Goal: Information Seeking & Learning: Learn about a topic

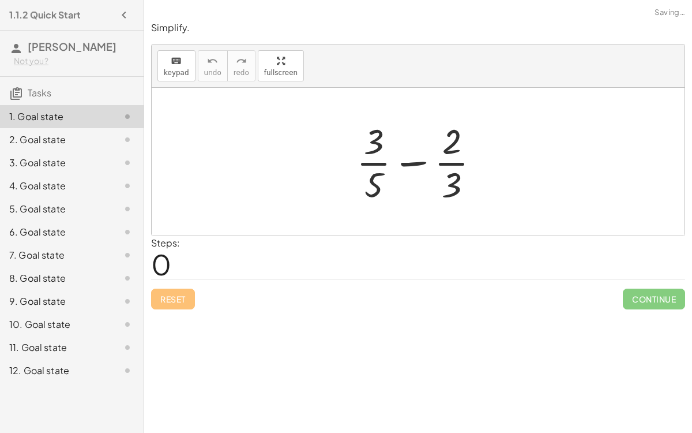
click at [413, 162] on div at bounding box center [423, 161] width 144 height 89
drag, startPoint x: 448, startPoint y: 188, endPoint x: 382, endPoint y: 168, distance: 68.8
click at [382, 168] on div at bounding box center [423, 161] width 144 height 89
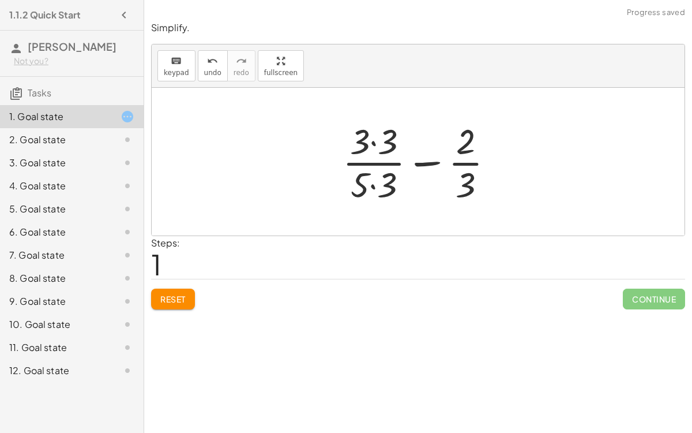
click at [374, 142] on div at bounding box center [423, 161] width 173 height 89
click at [370, 183] on div at bounding box center [423, 161] width 171 height 89
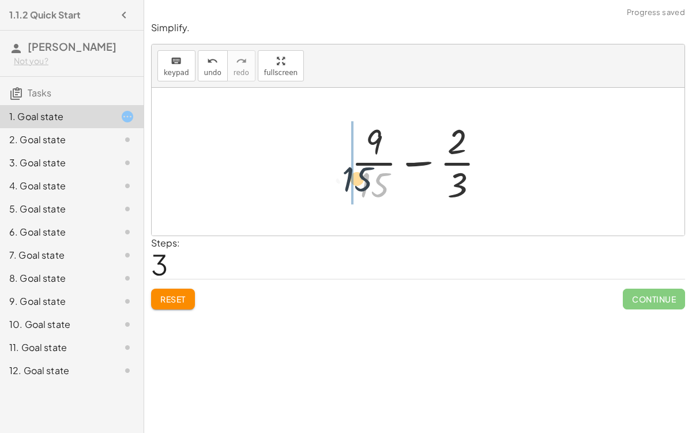
drag, startPoint x: 377, startPoint y: 185, endPoint x: 361, endPoint y: 182, distance: 16.5
click at [361, 182] on div at bounding box center [423, 161] width 155 height 89
click at [207, 63] on icon "undo" at bounding box center [212, 61] width 11 height 14
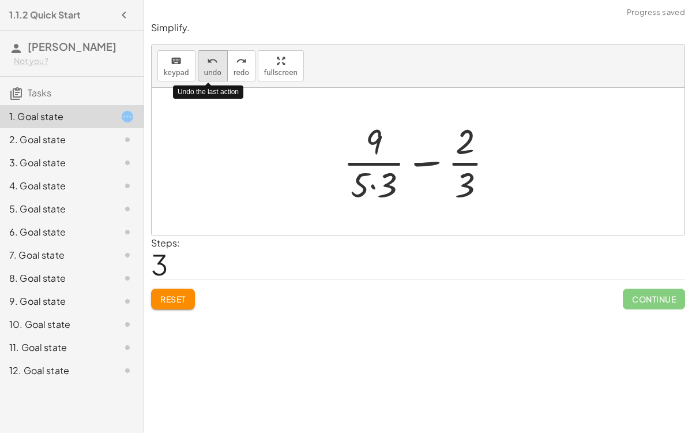
click at [209, 66] on icon "undo" at bounding box center [212, 61] width 11 height 14
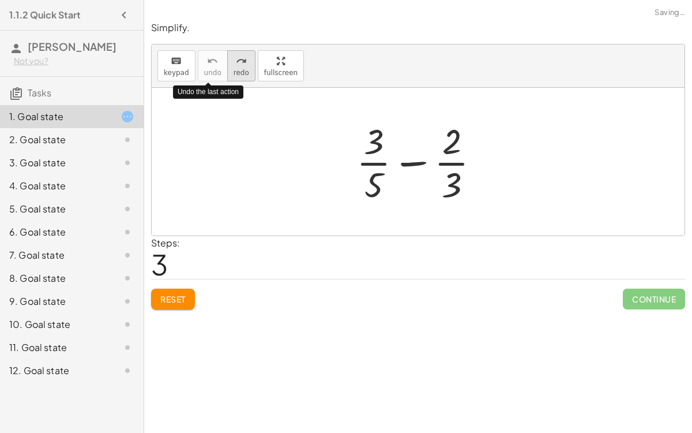
click at [227, 65] on button "redo redo" at bounding box center [241, 65] width 28 height 31
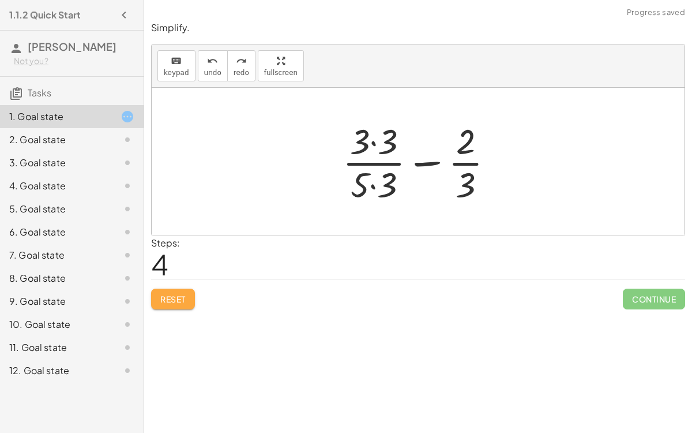
click at [181, 304] on button "Reset" at bounding box center [173, 299] width 44 height 21
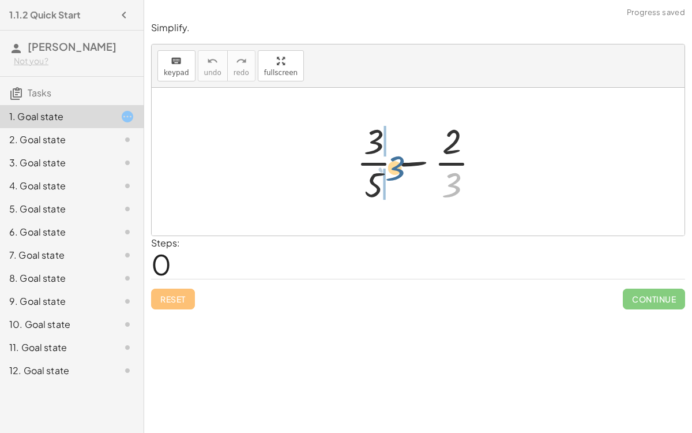
drag, startPoint x: 458, startPoint y: 181, endPoint x: 400, endPoint y: 163, distance: 60.2
click at [400, 163] on div at bounding box center [423, 161] width 144 height 89
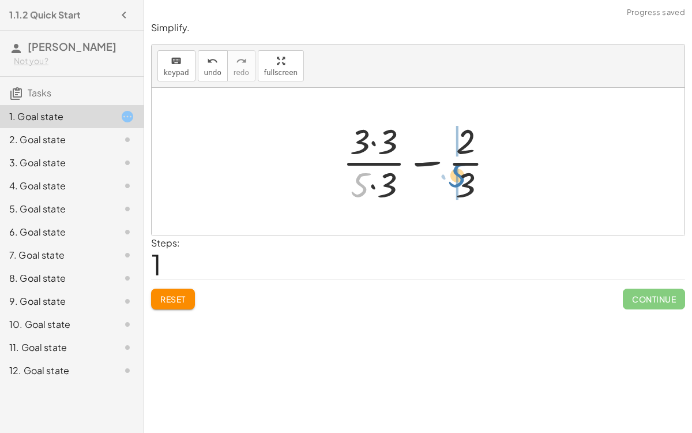
drag, startPoint x: 355, startPoint y: 185, endPoint x: 452, endPoint y: 175, distance: 98.0
click at [452, 175] on div at bounding box center [423, 161] width 173 height 89
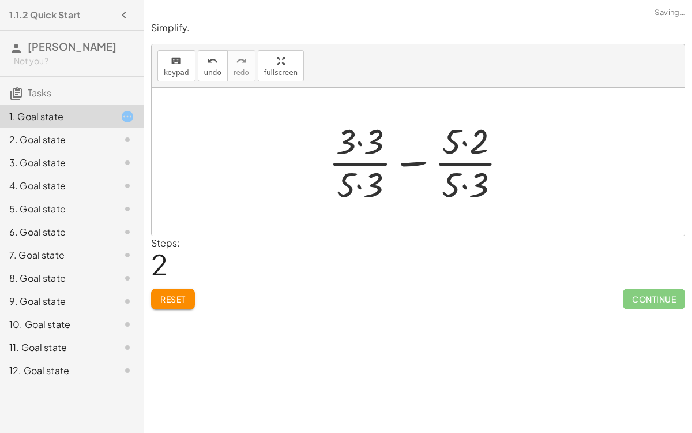
click at [358, 183] on div at bounding box center [422, 161] width 199 height 89
click at [356, 149] on div at bounding box center [422, 161] width 199 height 89
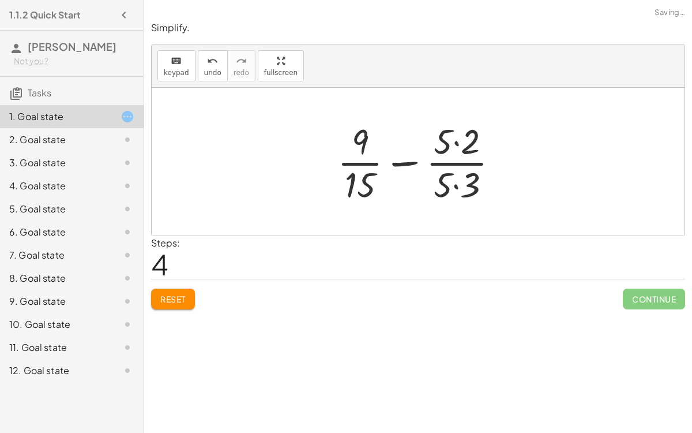
click at [455, 185] on div at bounding box center [423, 161] width 182 height 89
click at [458, 142] on div at bounding box center [422, 161] width 181 height 89
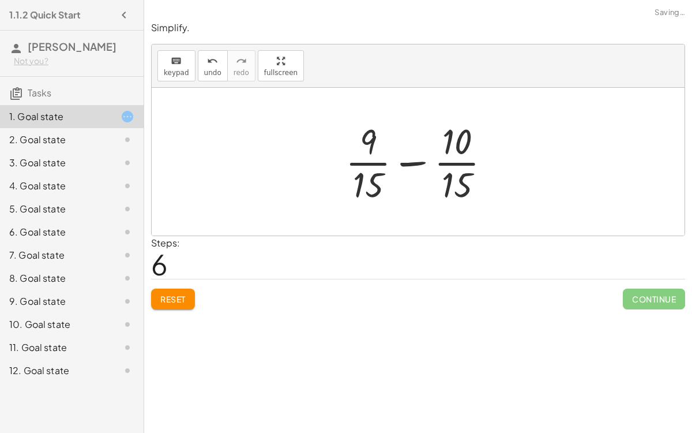
click at [411, 159] on div at bounding box center [423, 161] width 166 height 89
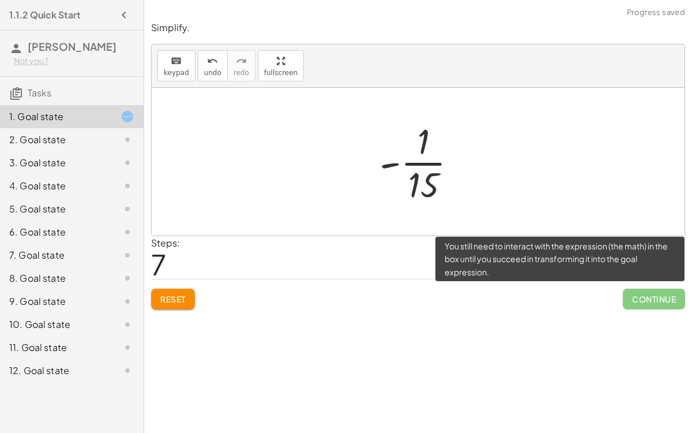
click at [627, 298] on span "Continue" at bounding box center [654, 299] width 62 height 21
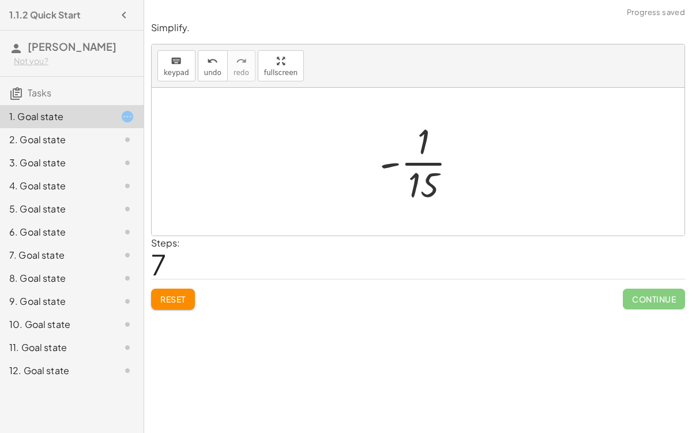
click at [407, 162] on div at bounding box center [423, 161] width 99 height 89
drag, startPoint x: 389, startPoint y: 164, endPoint x: 407, endPoint y: 166, distance: 18.0
click at [407, 166] on div at bounding box center [423, 161] width 99 height 89
drag, startPoint x: 397, startPoint y: 185, endPoint x: 400, endPoint y: 134, distance: 50.9
click at [400, 134] on div at bounding box center [422, 161] width 93 height 89
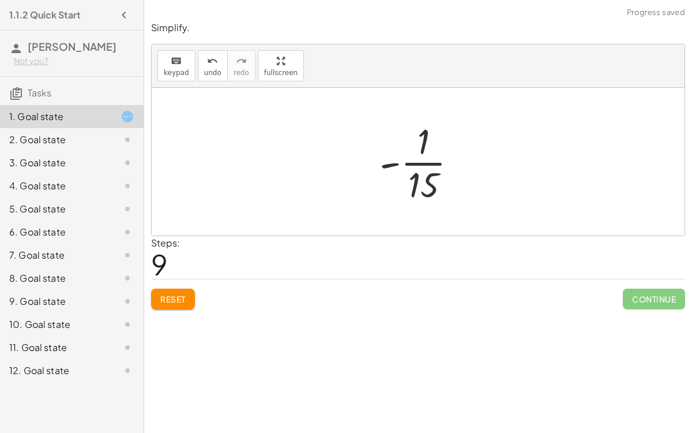
click at [420, 159] on div at bounding box center [423, 161] width 99 height 89
drag, startPoint x: 427, startPoint y: 183, endPoint x: 452, endPoint y: 180, distance: 25.0
click at [452, 180] on div at bounding box center [423, 161] width 99 height 89
drag, startPoint x: 425, startPoint y: 149, endPoint x: 433, endPoint y: 177, distance: 28.9
click at [173, 298] on span "Reset" at bounding box center [172, 299] width 25 height 10
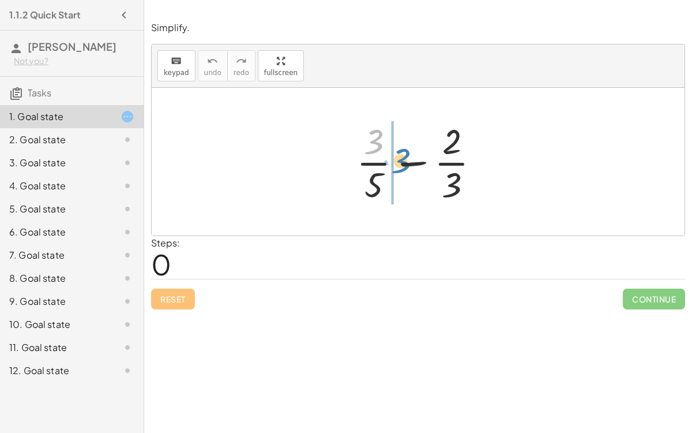
drag, startPoint x: 379, startPoint y: 144, endPoint x: 404, endPoint y: 164, distance: 32.4
click at [404, 164] on div at bounding box center [423, 161] width 144 height 89
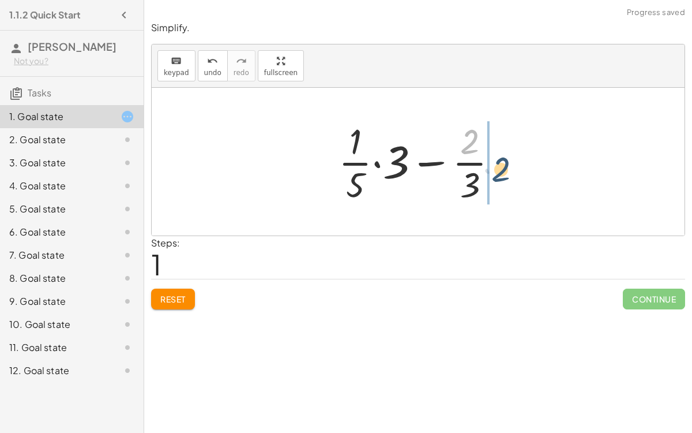
drag, startPoint x: 465, startPoint y: 147, endPoint x: 495, endPoint y: 171, distance: 38.9
click at [495, 171] on div at bounding box center [423, 161] width 181 height 89
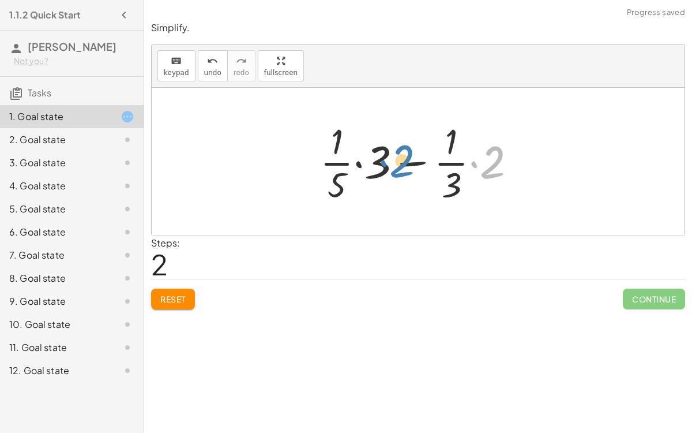
drag, startPoint x: 497, startPoint y: 170, endPoint x: 400, endPoint y: 172, distance: 97.0
click at [400, 172] on div at bounding box center [422, 161] width 217 height 89
click at [445, 158] on div at bounding box center [422, 161] width 217 height 89
drag, startPoint x: 491, startPoint y: 168, endPoint x: 430, endPoint y: 166, distance: 60.0
click at [430, 166] on div at bounding box center [422, 161] width 217 height 89
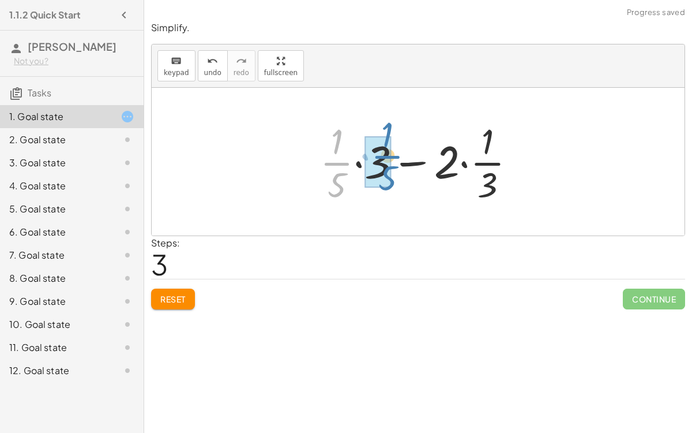
drag, startPoint x: 332, startPoint y: 157, endPoint x: 383, endPoint y: 153, distance: 50.4
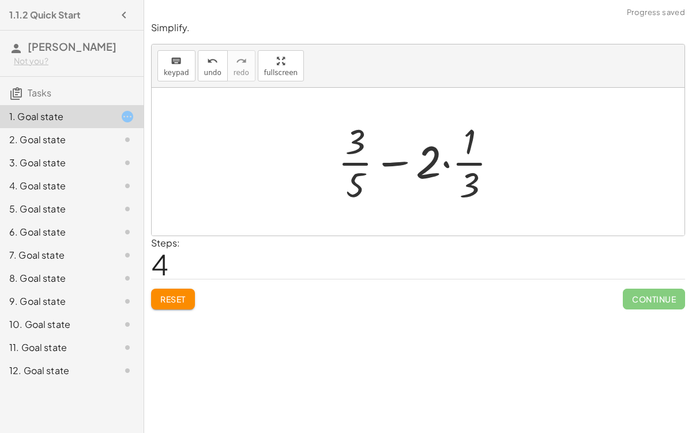
click at [173, 292] on button "Reset" at bounding box center [173, 299] width 44 height 21
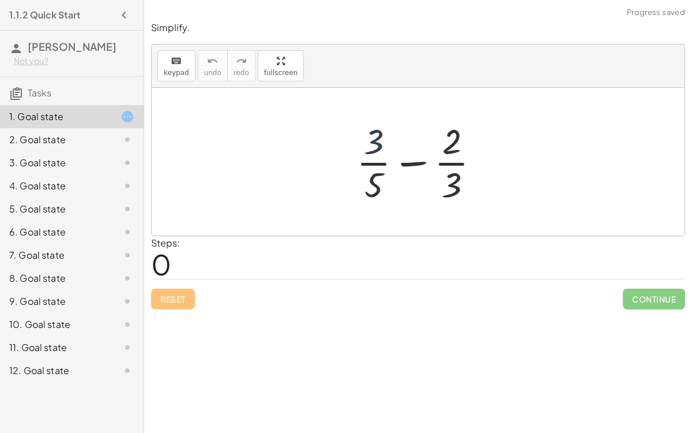
click at [379, 144] on div at bounding box center [423, 161] width 144 height 89
drag, startPoint x: 370, startPoint y: 187, endPoint x: 400, endPoint y: 173, distance: 33.3
click at [400, 173] on div at bounding box center [423, 161] width 144 height 89
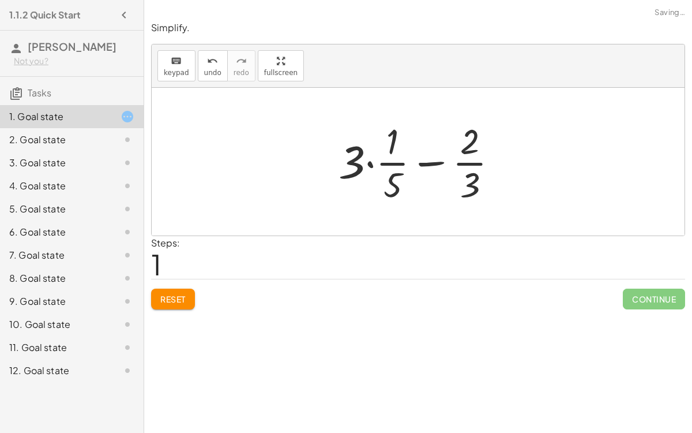
click at [195, 296] on button "Reset" at bounding box center [173, 299] width 44 height 21
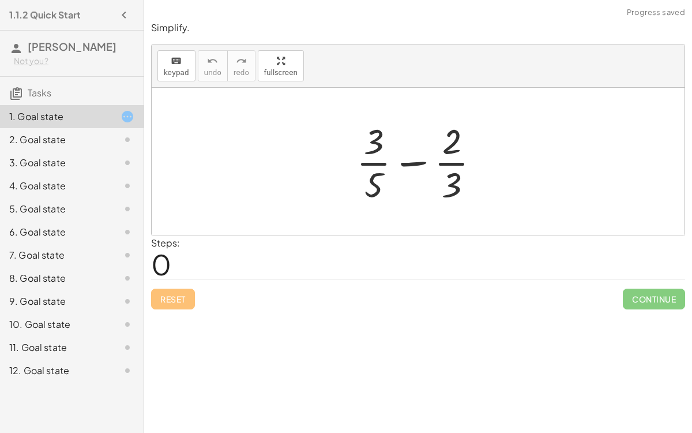
click at [362, 189] on div at bounding box center [423, 161] width 144 height 89
drag, startPoint x: 376, startPoint y: 187, endPoint x: 469, endPoint y: 173, distance: 93.4
click at [469, 173] on div at bounding box center [423, 161] width 144 height 89
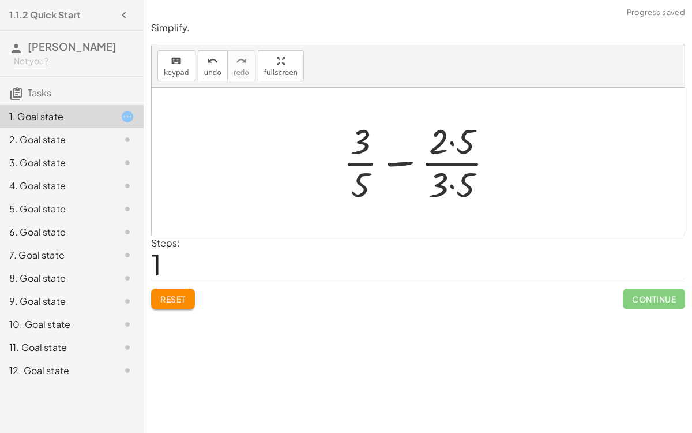
click at [453, 146] on div at bounding box center [423, 161] width 171 height 89
click at [453, 181] on div at bounding box center [423, 161] width 171 height 89
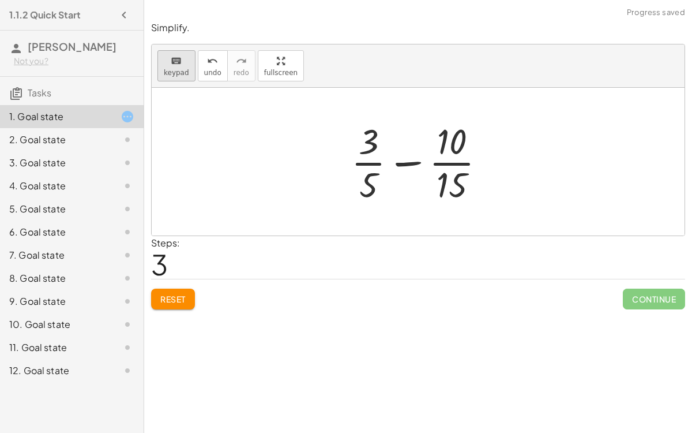
click at [180, 58] on div "keyboard" at bounding box center [176, 61] width 25 height 14
click at [368, 170] on div at bounding box center [369, 184] width 18 height 40
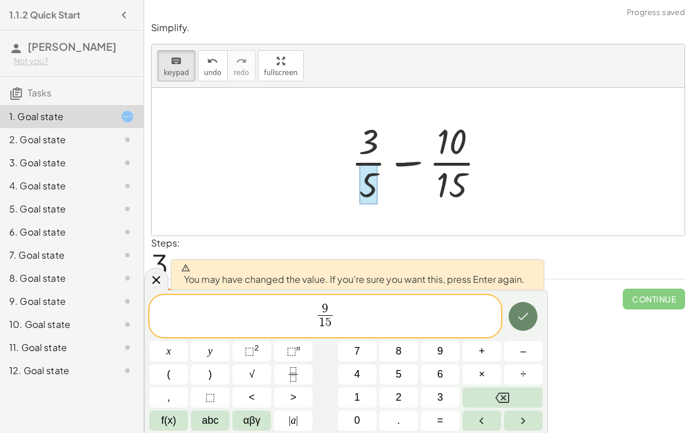
click at [519, 322] on icon "Done" at bounding box center [523, 316] width 14 height 14
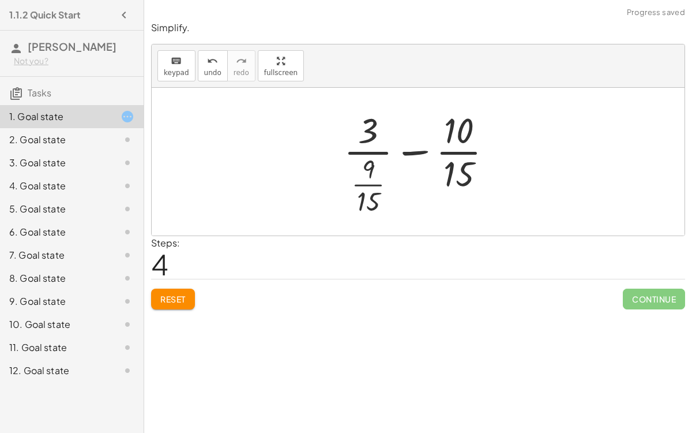
click at [178, 294] on span "Reset" at bounding box center [172, 299] width 25 height 10
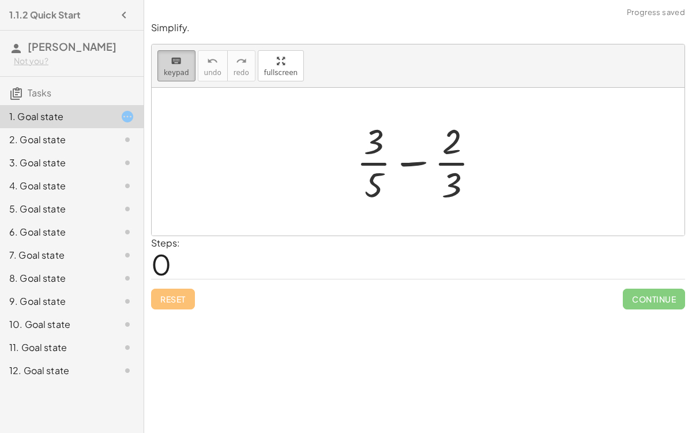
click at [164, 59] on div "keyboard" at bounding box center [176, 61] width 25 height 14
click at [179, 67] on button "keyboard keypad" at bounding box center [177, 65] width 38 height 31
drag, startPoint x: 457, startPoint y: 183, endPoint x: 397, endPoint y: 167, distance: 62.2
click at [397, 167] on div at bounding box center [423, 161] width 144 height 89
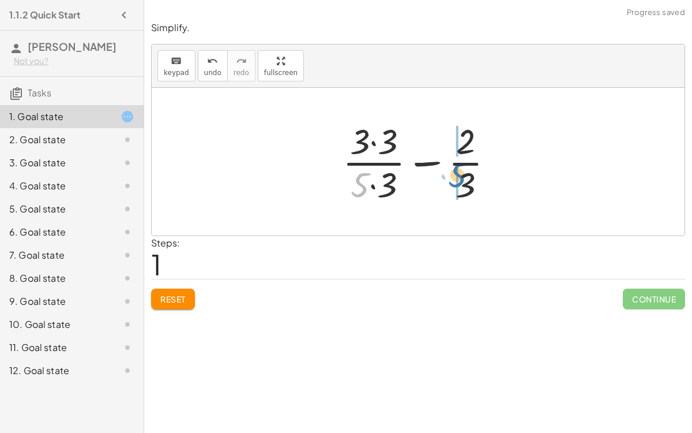
drag, startPoint x: 360, startPoint y: 182, endPoint x: 458, endPoint y: 172, distance: 98.1
click at [458, 172] on div at bounding box center [423, 161] width 173 height 89
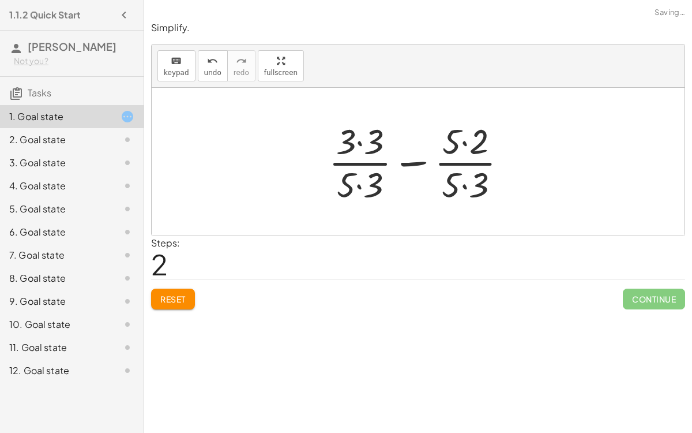
click at [360, 137] on div at bounding box center [422, 161] width 199 height 89
click at [462, 142] on div at bounding box center [423, 161] width 198 height 89
click at [465, 188] on div at bounding box center [423, 161] width 198 height 89
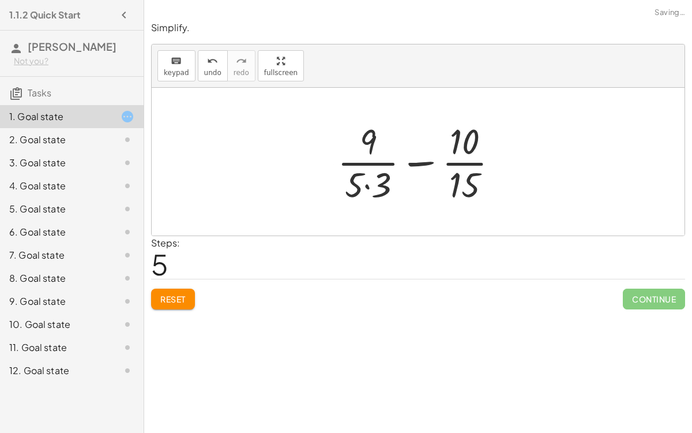
click at [366, 184] on div at bounding box center [423, 161] width 182 height 89
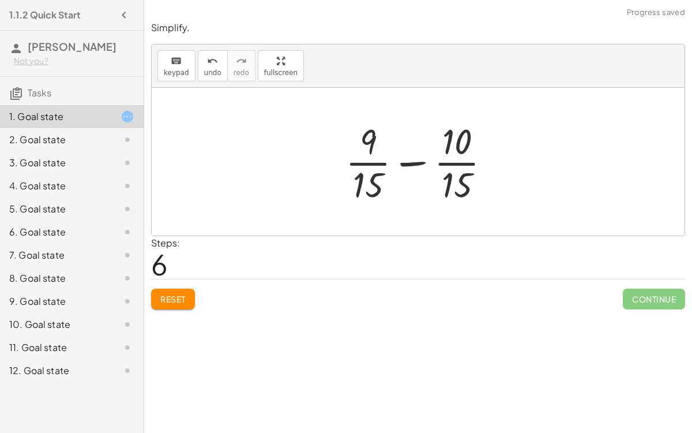
click at [415, 160] on div at bounding box center [423, 161] width 166 height 89
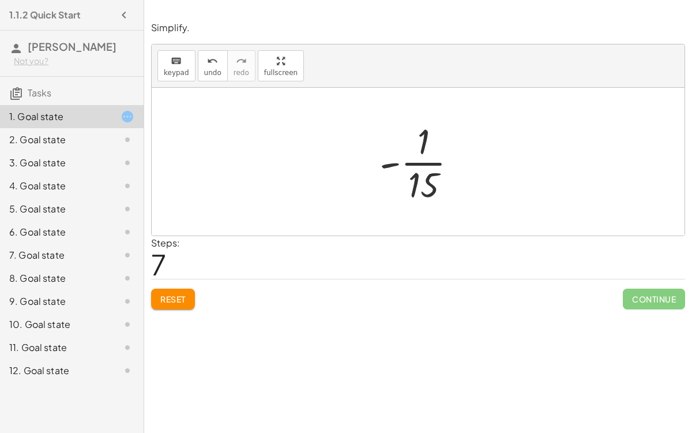
click at [164, 297] on span "Reset" at bounding box center [172, 299] width 25 height 10
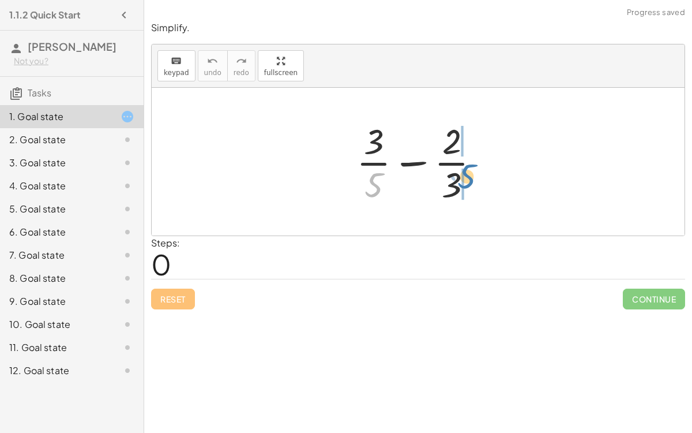
drag, startPoint x: 380, startPoint y: 178, endPoint x: 471, endPoint y: 165, distance: 92.6
click at [471, 165] on div at bounding box center [423, 161] width 144 height 89
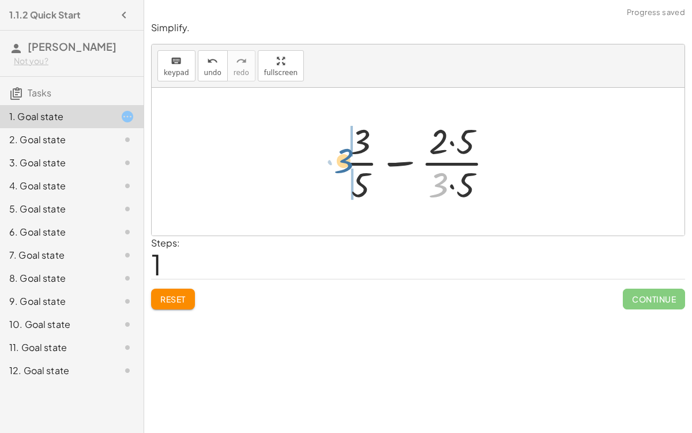
drag, startPoint x: 439, startPoint y: 181, endPoint x: 346, endPoint y: 158, distance: 95.2
click at [346, 158] on div at bounding box center [423, 161] width 171 height 89
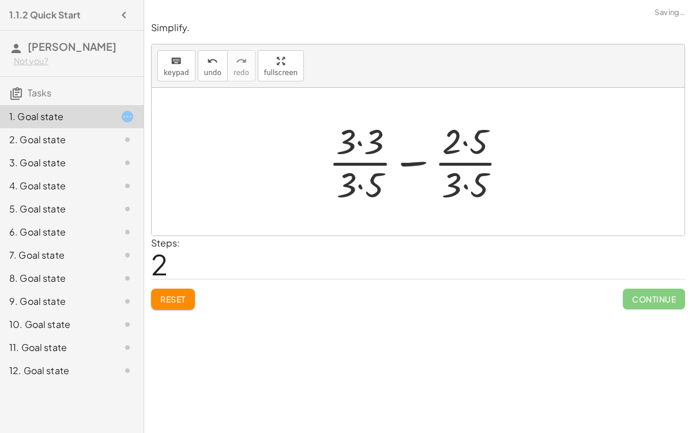
click at [355, 141] on div at bounding box center [422, 161] width 199 height 89
click at [362, 183] on div at bounding box center [422, 161] width 199 height 89
click at [466, 185] on div at bounding box center [422, 161] width 199 height 89
click at [357, 144] on div at bounding box center [423, 161] width 199 height 89
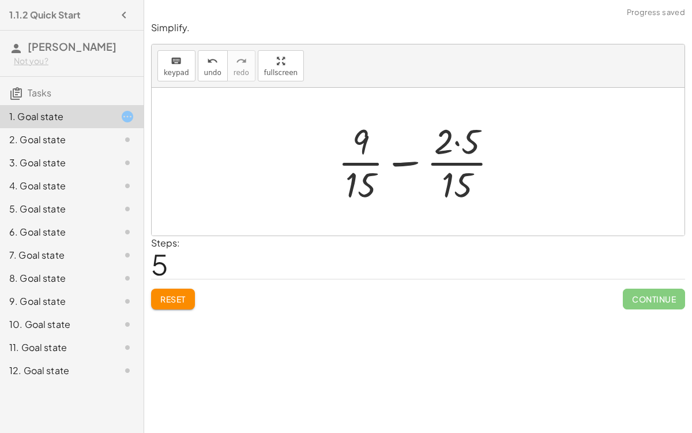
click at [456, 141] on div at bounding box center [422, 161] width 181 height 89
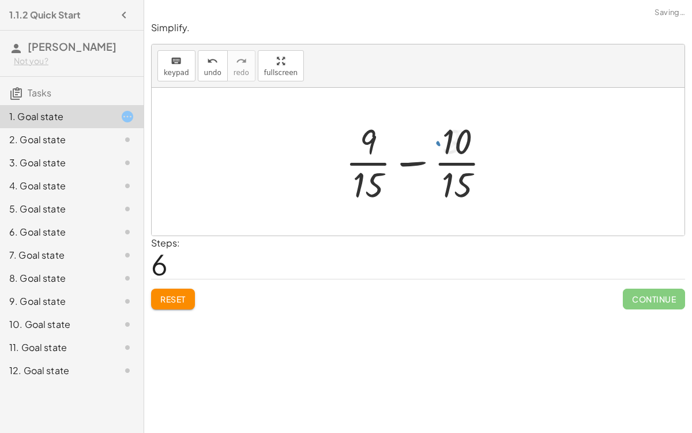
click at [408, 159] on div at bounding box center [423, 161] width 166 height 89
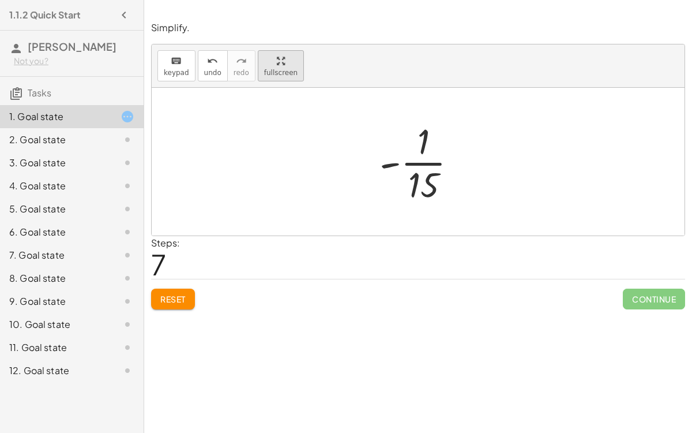
click at [263, 68] on div "keyboard keypad undo undo redo redo fullscreen + · 3 · 5 − · 2 · 3 + · 3 · 5 − …" at bounding box center [418, 139] width 533 height 191
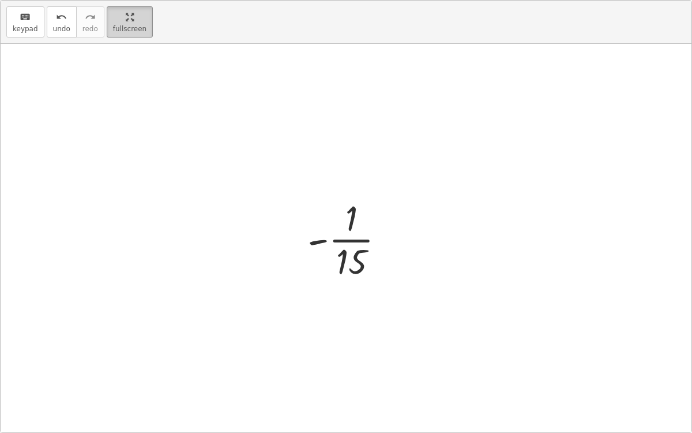
click at [118, 27] on main "1.1.2 Quick Start [PERSON_NAME] Not you? Tasks 1. Goal state 2. Goal state 3. G…" at bounding box center [346, 216] width 692 height 433
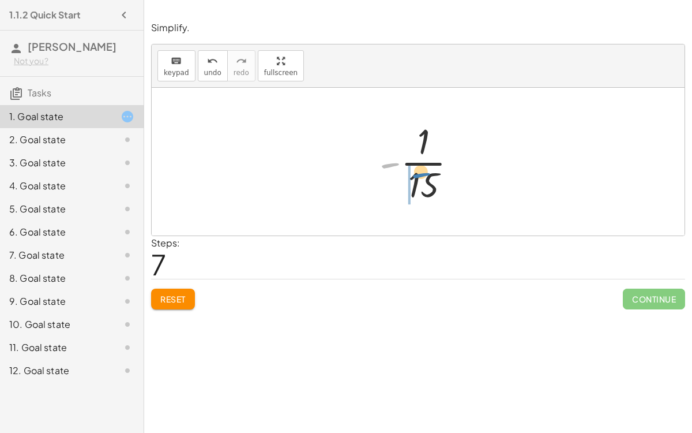
drag, startPoint x: 391, startPoint y: 163, endPoint x: 417, endPoint y: 174, distance: 28.4
click at [417, 174] on div at bounding box center [423, 161] width 99 height 89
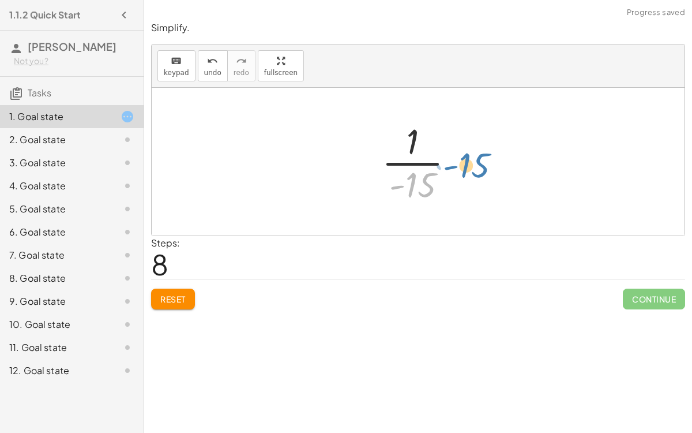
drag, startPoint x: 423, startPoint y: 185, endPoint x: 471, endPoint y: 171, distance: 50.4
click at [471, 171] on div "+ · 3 · 5 − · 2 · 3 + · 3 · 5 − · 2 · 5 · 3 · 5 + · 3 · 3 · 3 · 5 − · 2 · 5 · 3…" at bounding box center [419, 161] width 108 height 95
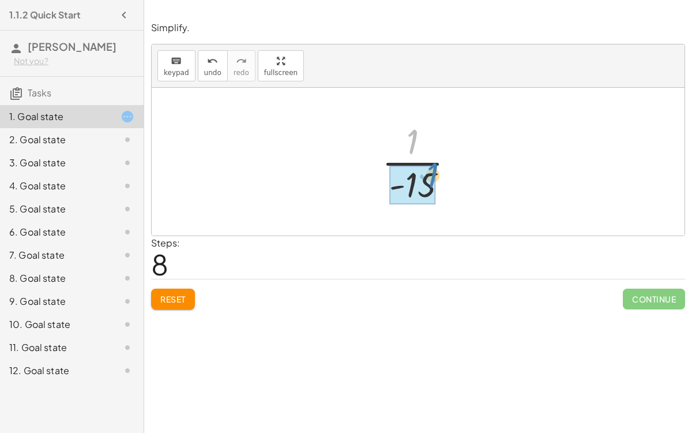
drag, startPoint x: 413, startPoint y: 144, endPoint x: 413, endPoint y: 166, distance: 21.9
drag, startPoint x: 413, startPoint y: 134, endPoint x: 415, endPoint y: 194, distance: 60.1
drag, startPoint x: 396, startPoint y: 186, endPoint x: 384, endPoint y: 170, distance: 20.2
click at [384, 170] on div at bounding box center [422, 161] width 93 height 89
drag, startPoint x: 420, startPoint y: 185, endPoint x: 391, endPoint y: 138, distance: 54.9
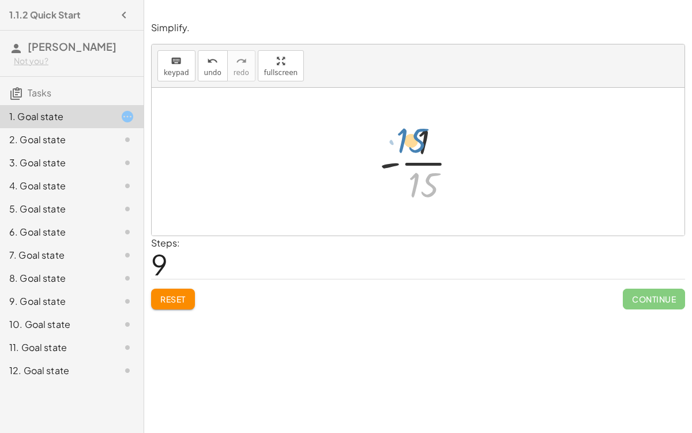
click at [391, 138] on div at bounding box center [423, 161] width 99 height 89
drag, startPoint x: 423, startPoint y: 134, endPoint x: 431, endPoint y: 182, distance: 48.6
drag, startPoint x: 422, startPoint y: 194, endPoint x: 415, endPoint y: 187, distance: 10.2
click at [415, 187] on div at bounding box center [423, 161] width 99 height 89
drag, startPoint x: 393, startPoint y: 164, endPoint x: 436, endPoint y: 169, distance: 43.6
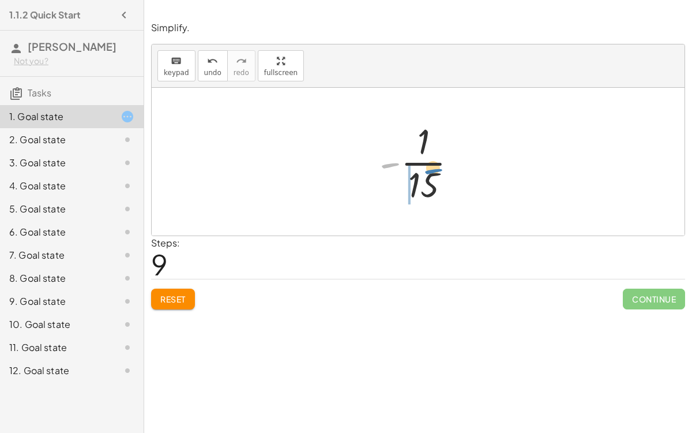
click at [436, 169] on div at bounding box center [423, 161] width 99 height 89
drag, startPoint x: 418, startPoint y: 194, endPoint x: 412, endPoint y: 178, distance: 17.4
click at [412, 178] on div at bounding box center [422, 161] width 93 height 89
click at [164, 299] on span "Reset" at bounding box center [172, 299] width 25 height 10
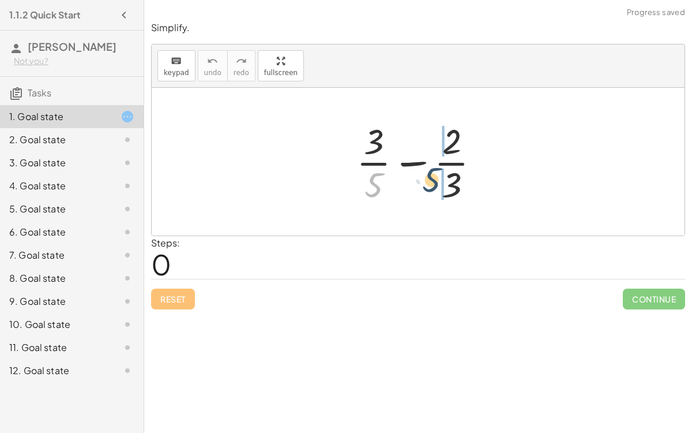
drag, startPoint x: 376, startPoint y: 184, endPoint x: 435, endPoint y: 178, distance: 58.5
click at [435, 178] on div at bounding box center [423, 161] width 144 height 89
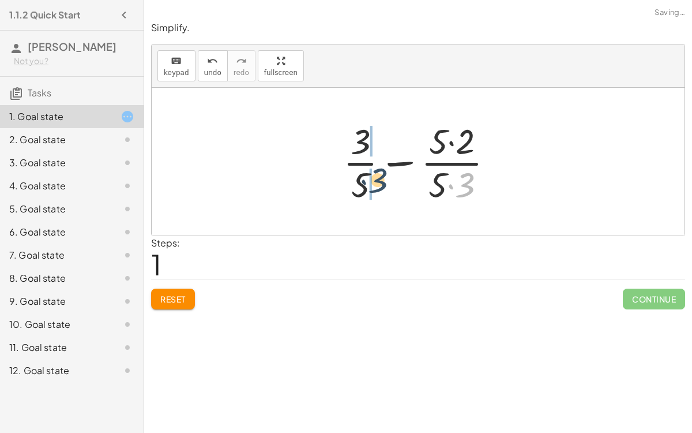
drag, startPoint x: 467, startPoint y: 188, endPoint x: 379, endPoint y: 182, distance: 89.0
click at [379, 182] on div at bounding box center [423, 161] width 171 height 89
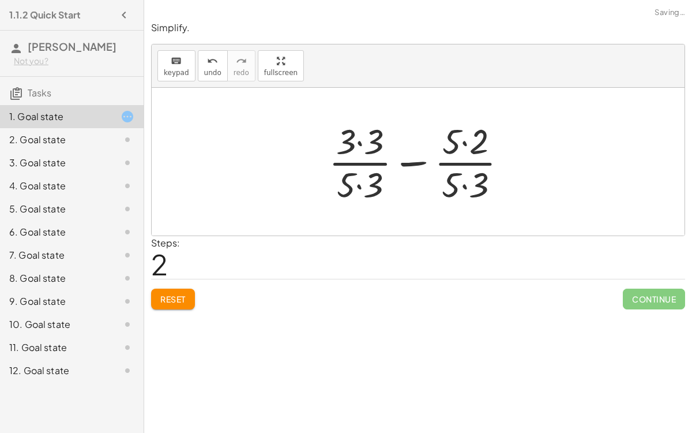
click at [357, 186] on div at bounding box center [422, 161] width 199 height 89
click at [358, 140] on div at bounding box center [422, 161] width 199 height 89
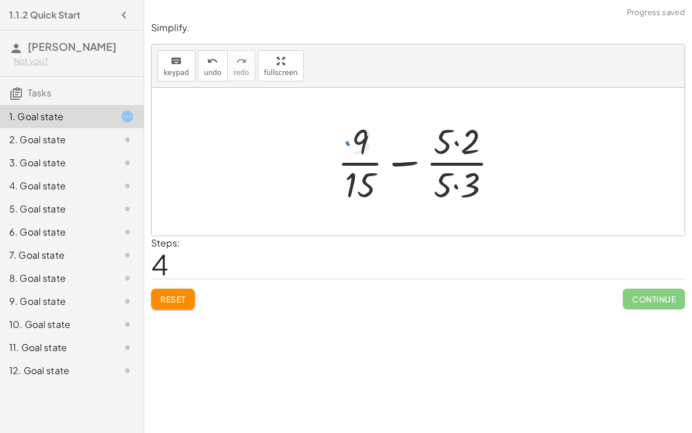
click at [456, 144] on div at bounding box center [423, 161] width 182 height 89
click at [453, 181] on div at bounding box center [423, 161] width 182 height 89
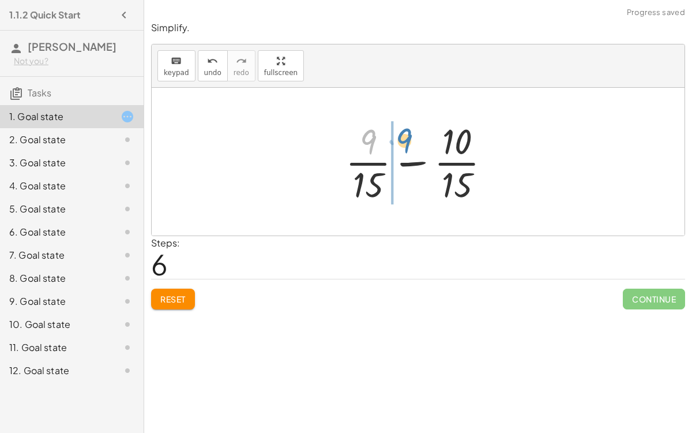
drag, startPoint x: 370, startPoint y: 142, endPoint x: 387, endPoint y: 138, distance: 17.1
click at [387, 138] on div at bounding box center [423, 161] width 166 height 89
drag, startPoint x: 368, startPoint y: 136, endPoint x: 388, endPoint y: 147, distance: 23.2
click at [388, 147] on div at bounding box center [423, 161] width 166 height 89
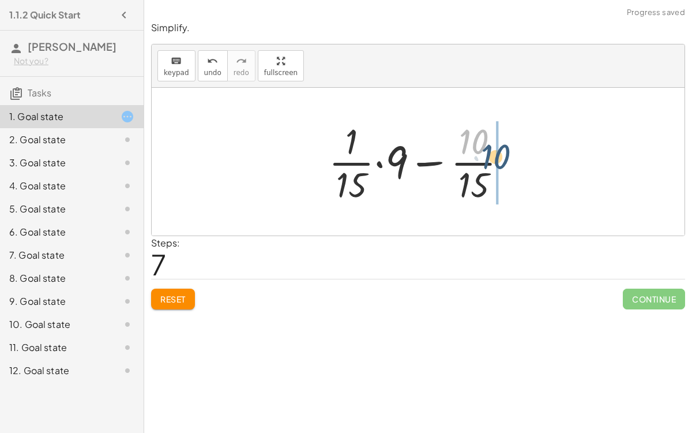
drag, startPoint x: 467, startPoint y: 145, endPoint x: 489, endPoint y: 159, distance: 25.1
click at [489, 159] on div at bounding box center [423, 161] width 200 height 89
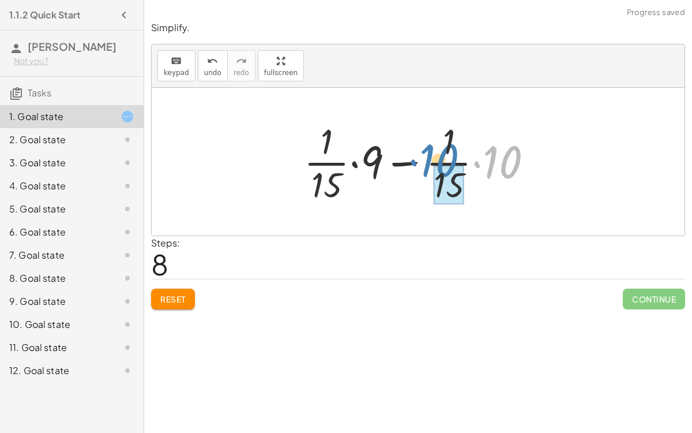
drag, startPoint x: 493, startPoint y: 162, endPoint x: 430, endPoint y: 161, distance: 62.9
click at [430, 161] on div at bounding box center [422, 161] width 249 height 89
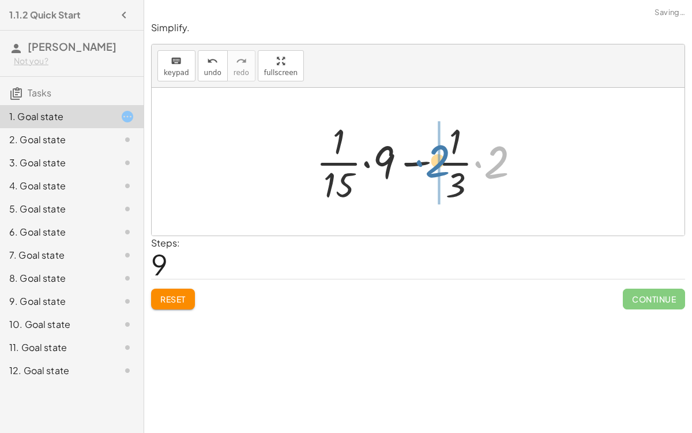
drag, startPoint x: 500, startPoint y: 163, endPoint x: 442, endPoint y: 163, distance: 57.7
click at [442, 163] on div at bounding box center [422, 161] width 225 height 89
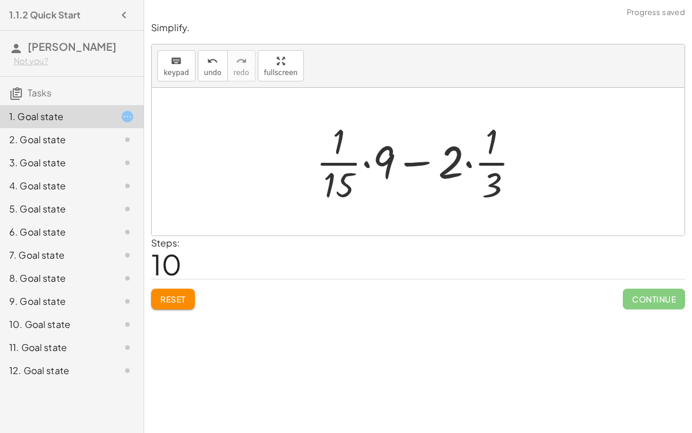
click at [312, 209] on div at bounding box center [418, 162] width 533 height 148
drag, startPoint x: 389, startPoint y: 157, endPoint x: 345, endPoint y: 178, distance: 49.3
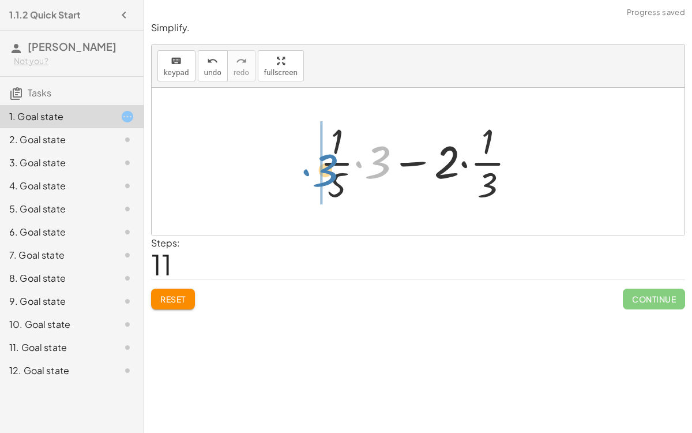
drag, startPoint x: 379, startPoint y: 166, endPoint x: 328, endPoint y: 173, distance: 51.2
click at [328, 173] on div at bounding box center [422, 161] width 217 height 89
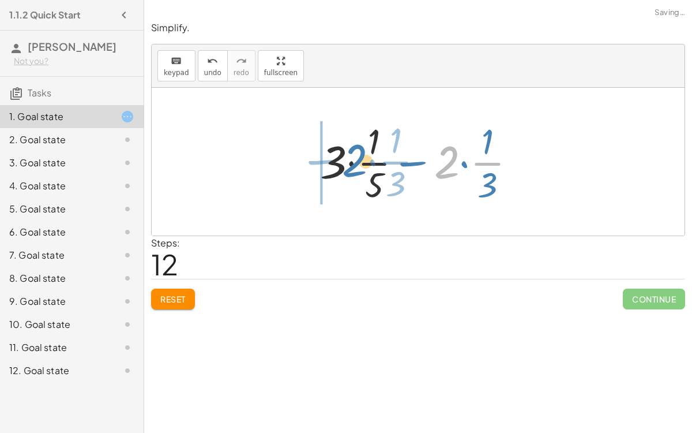
drag, startPoint x: 442, startPoint y: 168, endPoint x: 349, endPoint y: 164, distance: 93.6
click at [349, 164] on div at bounding box center [422, 161] width 217 height 89
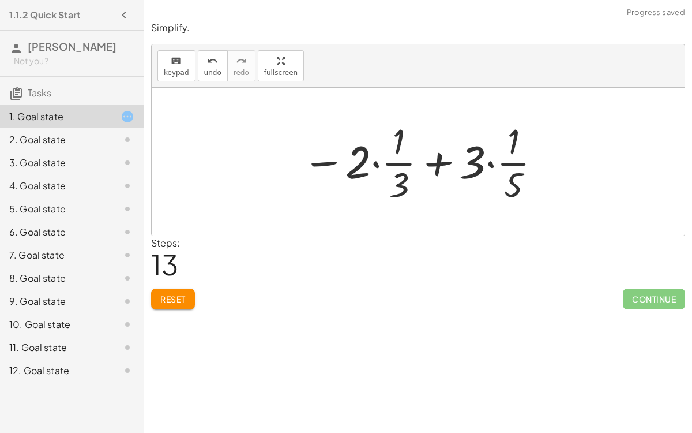
click at [376, 162] on div at bounding box center [423, 161] width 252 height 89
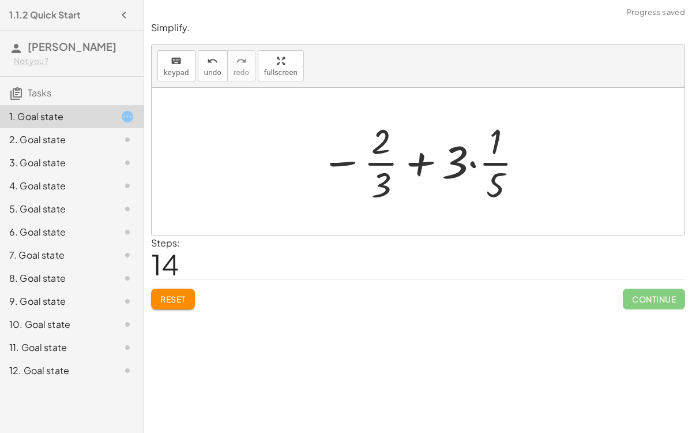
click at [421, 161] on div at bounding box center [423, 161] width 216 height 89
click at [471, 162] on div at bounding box center [423, 161] width 216 height 89
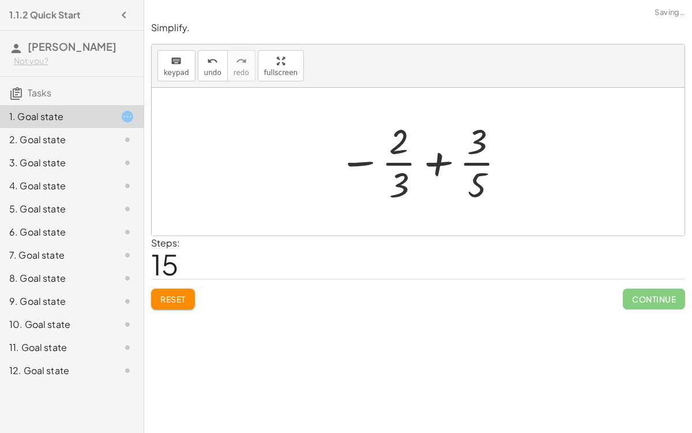
click at [438, 161] on div at bounding box center [423, 161] width 180 height 89
drag, startPoint x: 402, startPoint y: 184, endPoint x: 483, endPoint y: 169, distance: 82.8
click at [483, 169] on div at bounding box center [423, 161] width 180 height 89
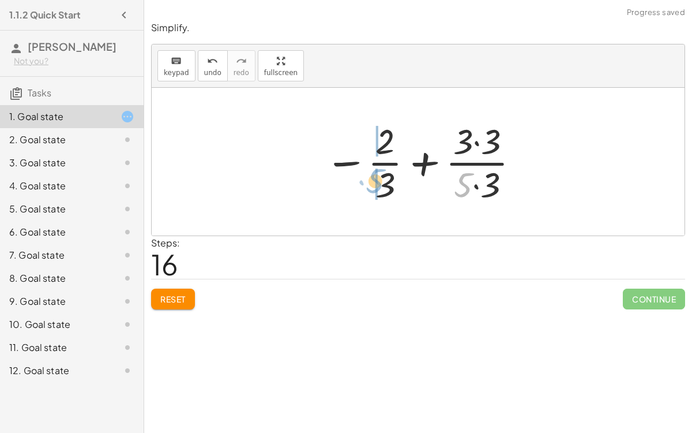
drag, startPoint x: 468, startPoint y: 178, endPoint x: 379, endPoint y: 175, distance: 88.9
click at [379, 175] on div at bounding box center [423, 161] width 208 height 89
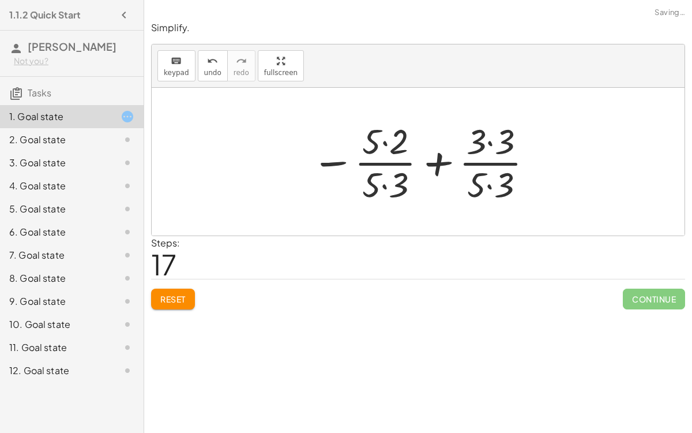
click at [386, 183] on div at bounding box center [423, 161] width 234 height 89
click at [489, 188] on div at bounding box center [423, 161] width 234 height 89
click at [385, 139] on div at bounding box center [423, 161] width 234 height 89
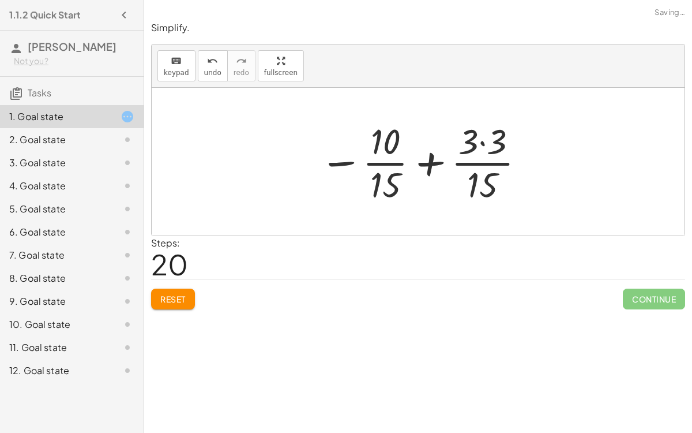
click at [481, 143] on div at bounding box center [423, 161] width 219 height 89
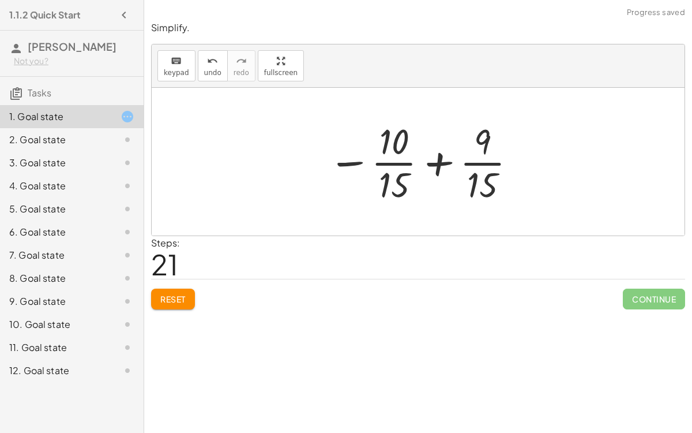
click at [438, 162] on div at bounding box center [423, 161] width 201 height 89
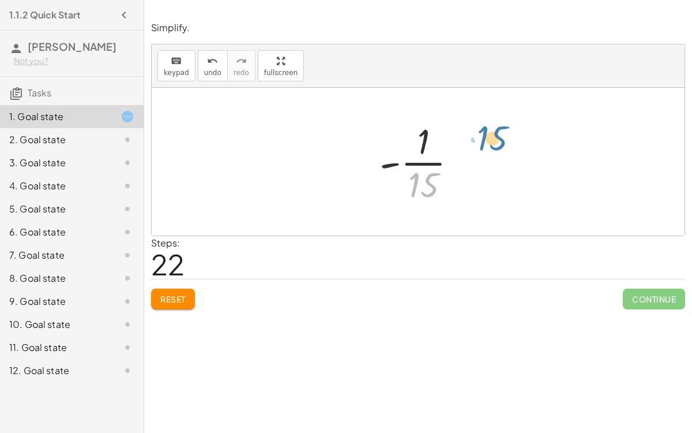
drag, startPoint x: 418, startPoint y: 187, endPoint x: 481, endPoint y: 145, distance: 75.9
click at [182, 298] on span "Reset" at bounding box center [172, 299] width 25 height 10
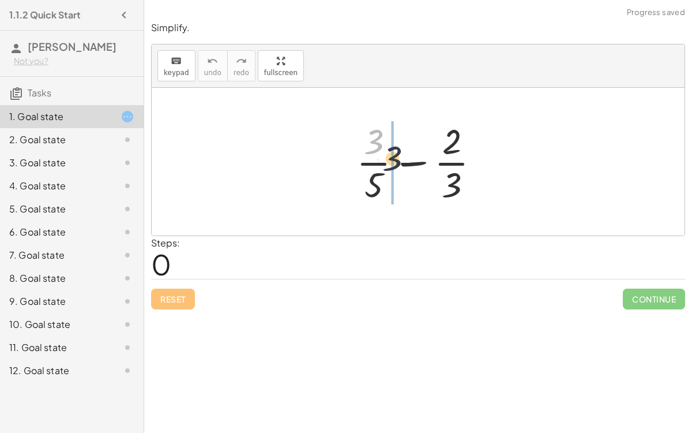
drag, startPoint x: 376, startPoint y: 148, endPoint x: 395, endPoint y: 164, distance: 25.4
click at [395, 164] on div at bounding box center [423, 161] width 144 height 89
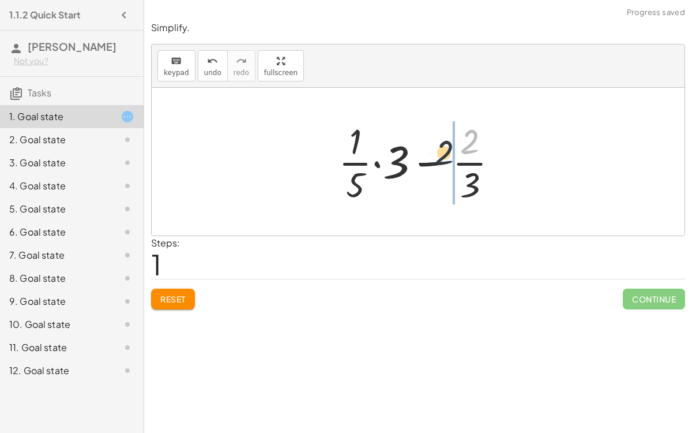
drag, startPoint x: 463, startPoint y: 143, endPoint x: 435, endPoint y: 158, distance: 31.5
click at [435, 158] on div at bounding box center [423, 161] width 181 height 89
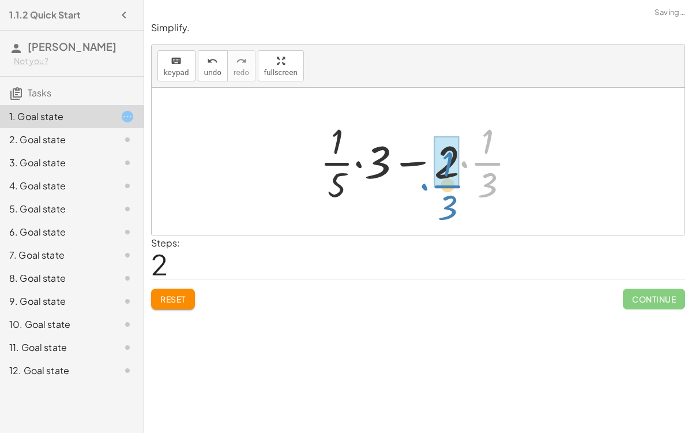
drag, startPoint x: 462, startPoint y: 163, endPoint x: 421, endPoint y: 181, distance: 44.7
click at [421, 181] on div at bounding box center [422, 161] width 217 height 89
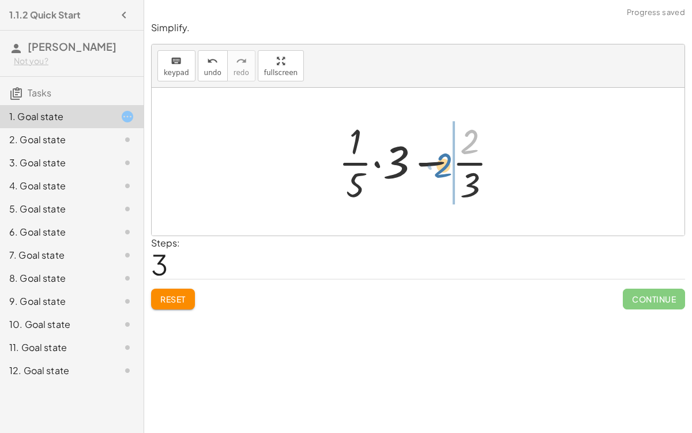
drag, startPoint x: 470, startPoint y: 148, endPoint x: 444, endPoint y: 169, distance: 33.2
click at [444, 169] on div at bounding box center [423, 161] width 181 height 89
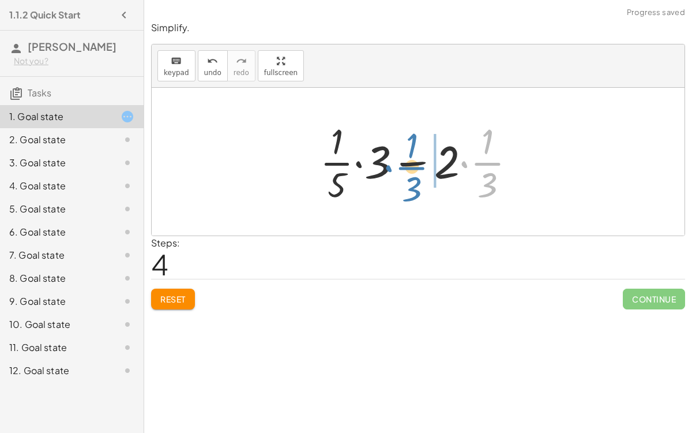
drag, startPoint x: 465, startPoint y: 164, endPoint x: 390, endPoint y: 167, distance: 75.7
click at [390, 167] on div at bounding box center [422, 161] width 217 height 89
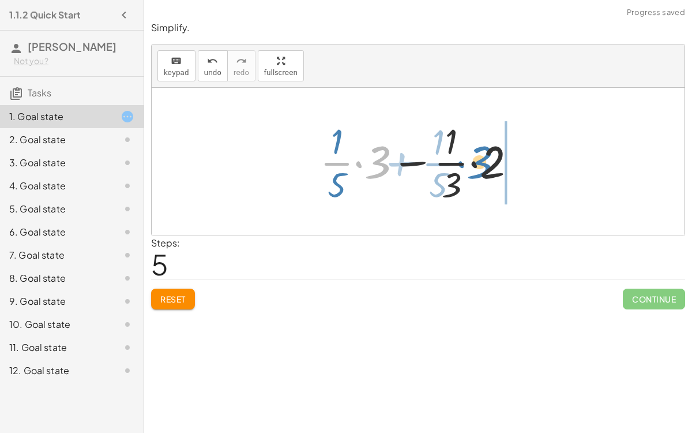
drag, startPoint x: 370, startPoint y: 165, endPoint x: 471, endPoint y: 166, distance: 101.6
click at [471, 166] on div at bounding box center [422, 161] width 217 height 89
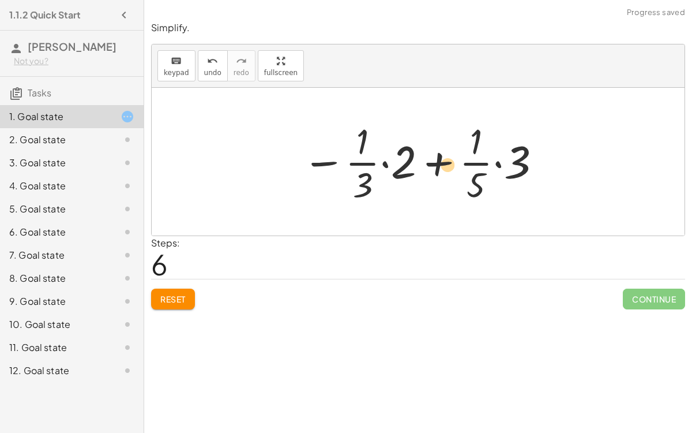
drag, startPoint x: 399, startPoint y: 161, endPoint x: 429, endPoint y: 164, distance: 30.7
click at [429, 164] on div at bounding box center [423, 161] width 252 height 89
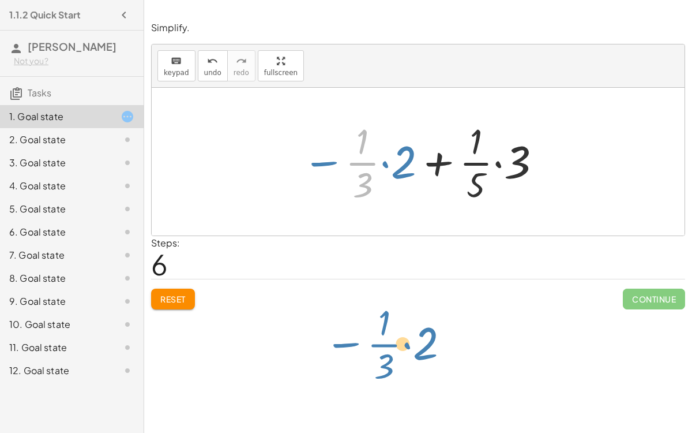
drag, startPoint x: 360, startPoint y: 162, endPoint x: 381, endPoint y: 285, distance: 124.7
click at [0, 0] on div "Simplify. keyboard keypad undo undo redo redo fullscreen + · 3 · 5 − · 2 · 3 + …" at bounding box center [0, 0] width 0 height 0
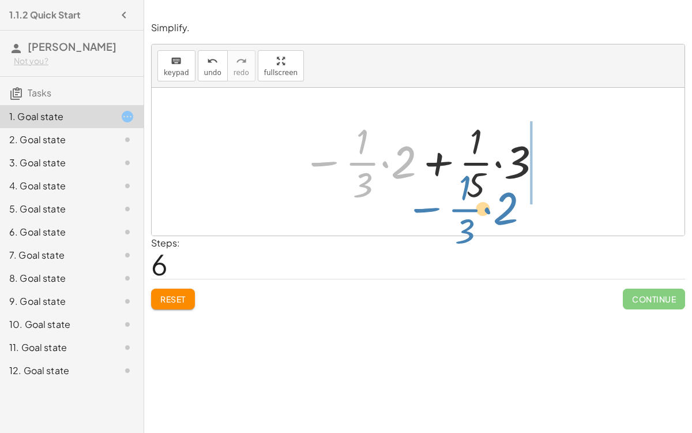
drag, startPoint x: 328, startPoint y: 159, endPoint x: 405, endPoint y: 208, distance: 90.9
click at [405, 208] on div "+ · 3 · 5 − · 2 · 3 + · · 1 · 5 · 3 − · 2 · 3 + · · 1 · 5 · 3 − · 2 · · 1 · 3 +…" at bounding box center [418, 162] width 533 height 148
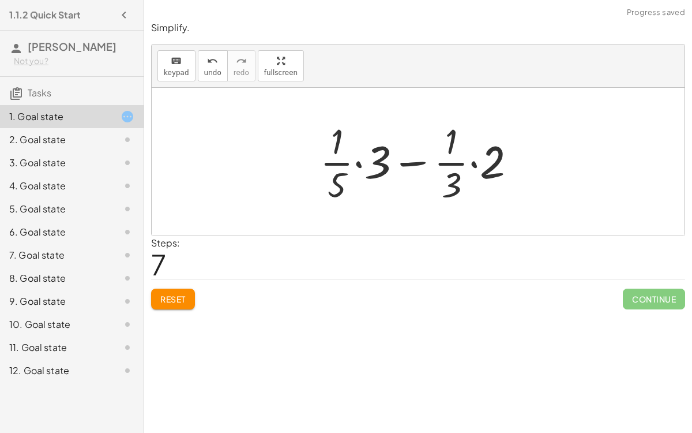
click at [158, 302] on button "Reset" at bounding box center [173, 299] width 44 height 21
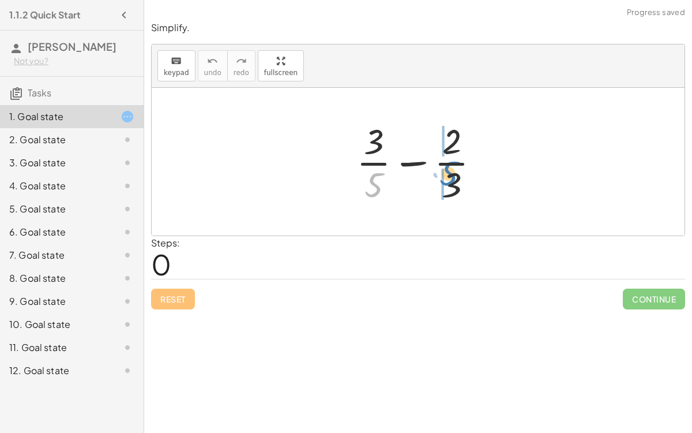
drag, startPoint x: 377, startPoint y: 183, endPoint x: 452, endPoint y: 171, distance: 75.4
click at [452, 171] on div at bounding box center [423, 161] width 144 height 89
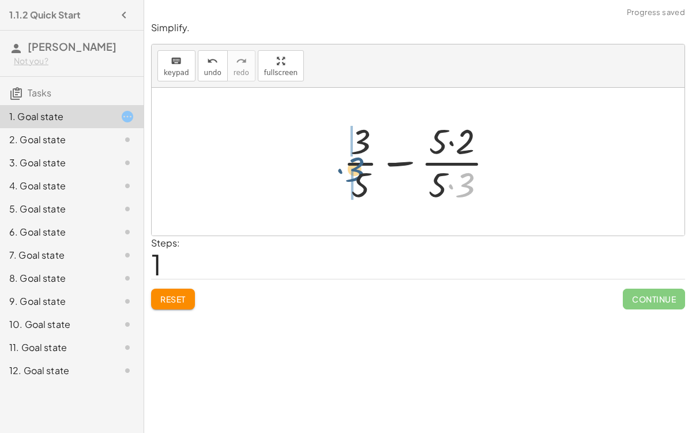
drag, startPoint x: 465, startPoint y: 184, endPoint x: 355, endPoint y: 169, distance: 110.1
click at [355, 169] on div at bounding box center [423, 161] width 171 height 89
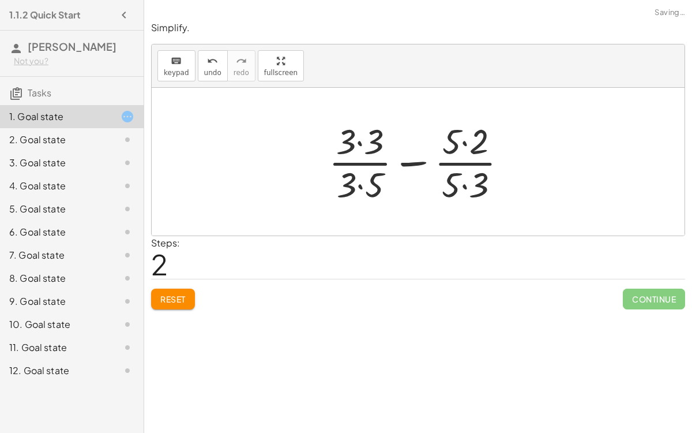
click at [357, 187] on div at bounding box center [422, 161] width 199 height 89
click at [463, 185] on div at bounding box center [422, 161] width 199 height 89
click at [413, 159] on div at bounding box center [423, 161] width 199 height 89
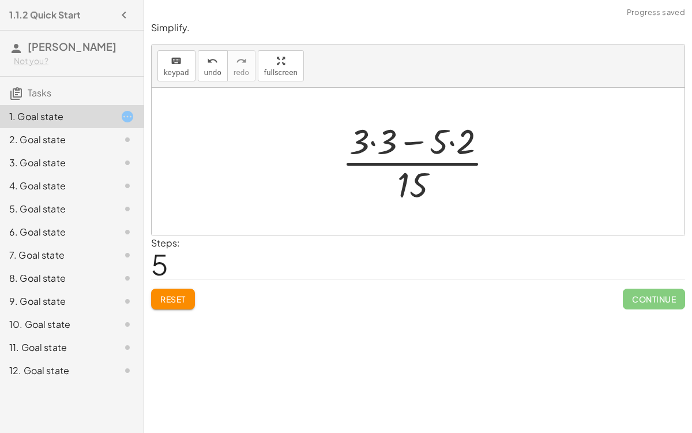
click at [407, 139] on div at bounding box center [422, 161] width 173 height 89
click at [376, 140] on div at bounding box center [422, 161] width 173 height 89
click at [443, 141] on div at bounding box center [423, 161] width 142 height 89
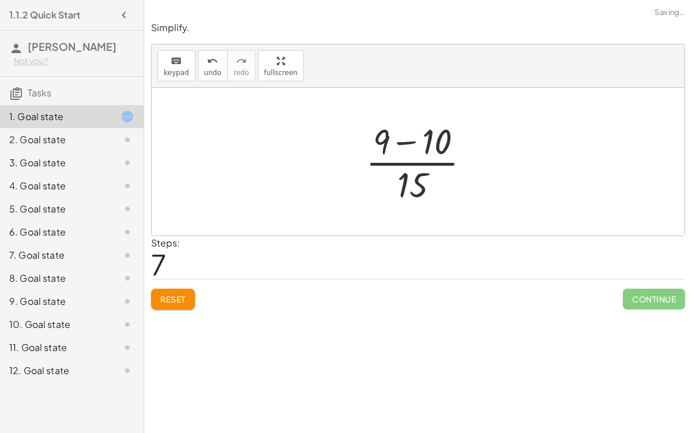
click at [405, 141] on div at bounding box center [422, 161] width 125 height 89
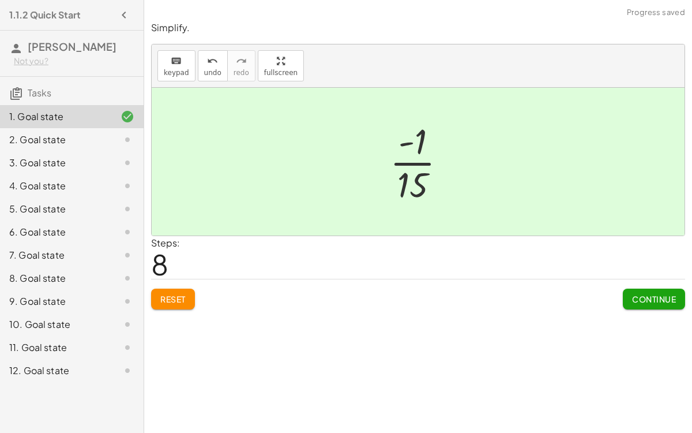
click at [638, 303] on button "Continue" at bounding box center [654, 299] width 62 height 21
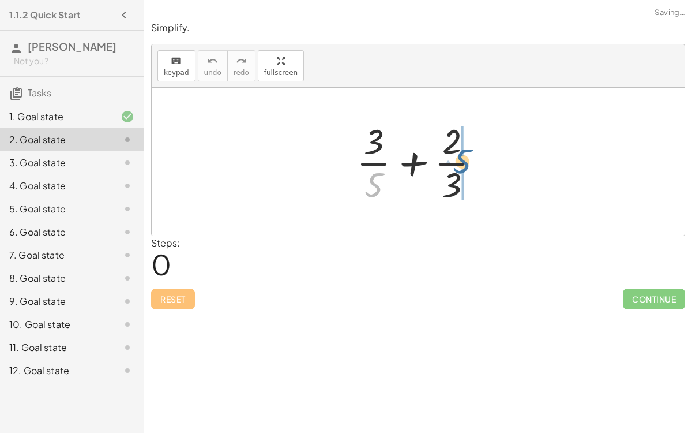
drag, startPoint x: 375, startPoint y: 185, endPoint x: 460, endPoint y: 161, distance: 88.6
click at [460, 161] on div at bounding box center [423, 161] width 144 height 89
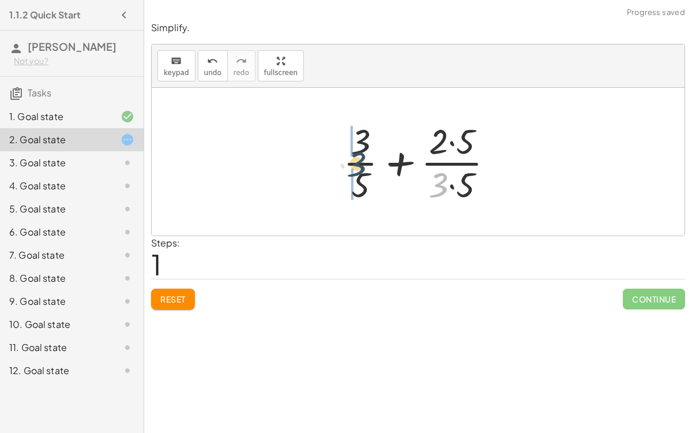
drag, startPoint x: 433, startPoint y: 184, endPoint x: 349, endPoint y: 163, distance: 86.8
click at [349, 163] on div at bounding box center [423, 161] width 171 height 89
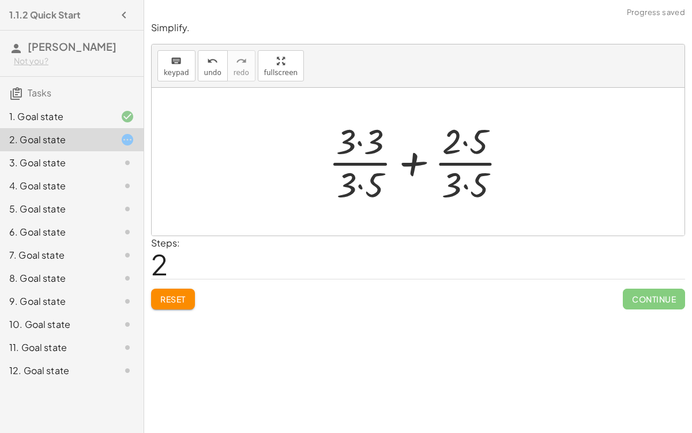
click at [358, 184] on div at bounding box center [422, 161] width 199 height 89
click at [360, 143] on div at bounding box center [422, 161] width 199 height 89
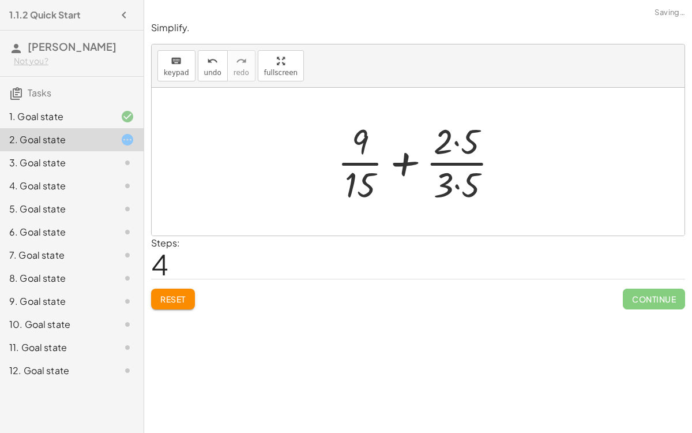
click at [454, 181] on div at bounding box center [423, 161] width 182 height 89
click at [458, 145] on div at bounding box center [422, 161] width 181 height 89
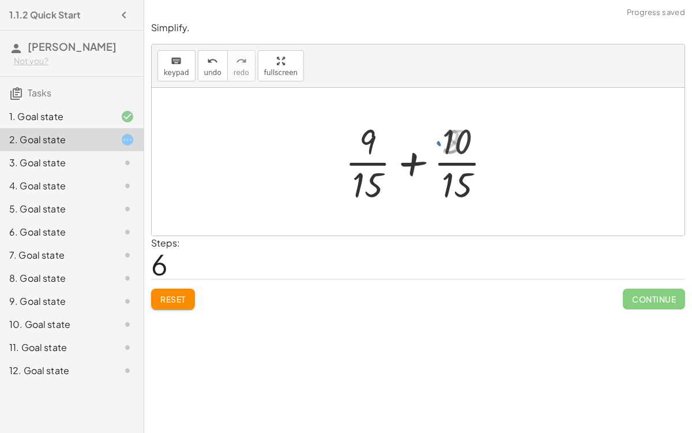
click at [416, 164] on div at bounding box center [423, 161] width 166 height 89
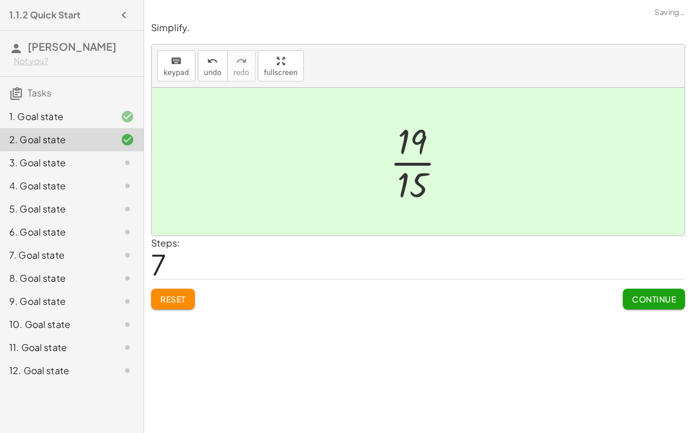
click at [636, 289] on button "Continue" at bounding box center [654, 299] width 62 height 21
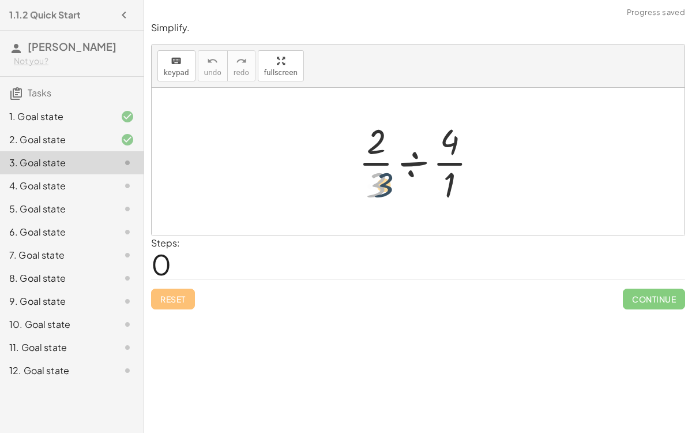
drag, startPoint x: 383, startPoint y: 182, endPoint x: 389, endPoint y: 182, distance: 6.4
click at [389, 182] on div at bounding box center [423, 161] width 140 height 89
drag, startPoint x: 447, startPoint y: 142, endPoint x: 450, endPoint y: 203, distance: 60.7
click at [450, 203] on div at bounding box center [423, 161] width 140 height 89
drag, startPoint x: 446, startPoint y: 188, endPoint x: 471, endPoint y: 158, distance: 38.9
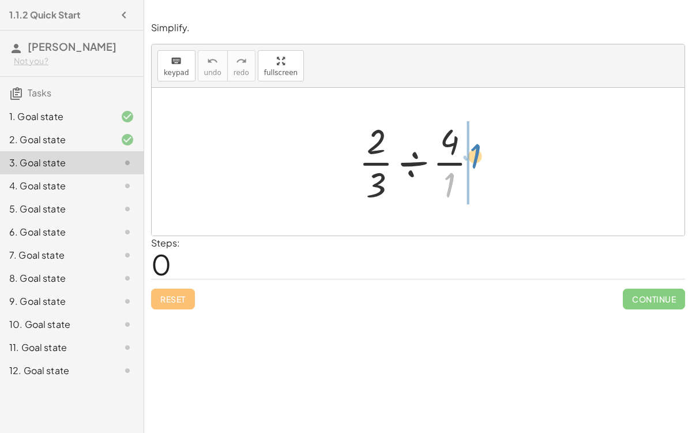
click at [471, 158] on div at bounding box center [423, 161] width 140 height 89
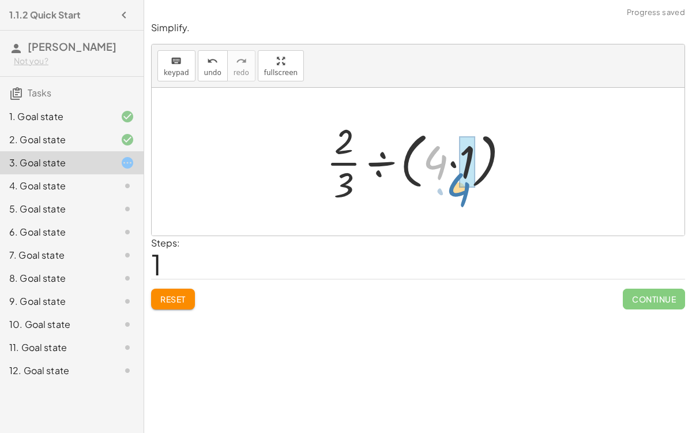
drag, startPoint x: 434, startPoint y: 162, endPoint x: 460, endPoint y: 190, distance: 39.2
click at [460, 190] on div at bounding box center [423, 161] width 204 height 89
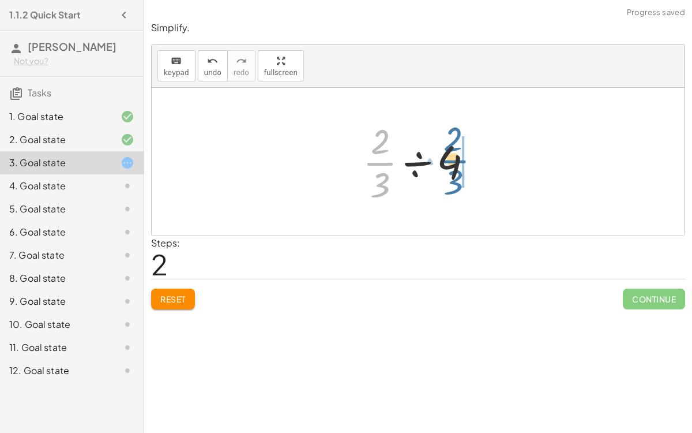
drag, startPoint x: 380, startPoint y: 163, endPoint x: 458, endPoint y: 164, distance: 78.5
click at [458, 164] on div at bounding box center [422, 161] width 131 height 89
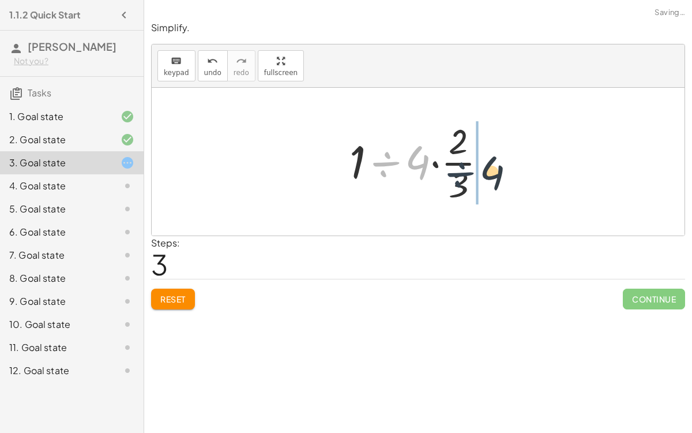
drag, startPoint x: 384, startPoint y: 164, endPoint x: 459, endPoint y: 172, distance: 75.5
click at [459, 172] on div at bounding box center [423, 161] width 158 height 89
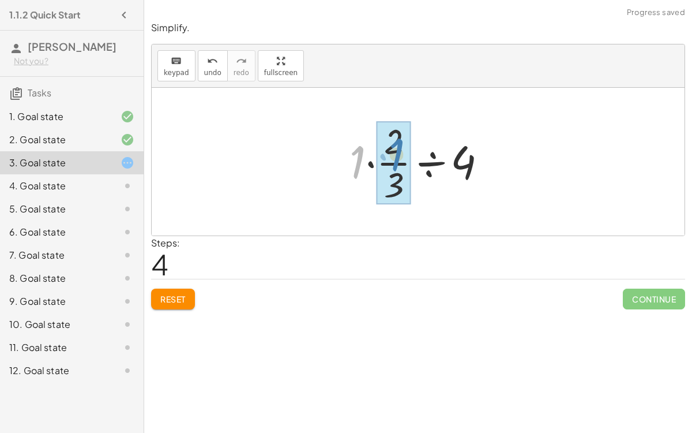
drag, startPoint x: 360, startPoint y: 154, endPoint x: 399, endPoint y: 147, distance: 39.4
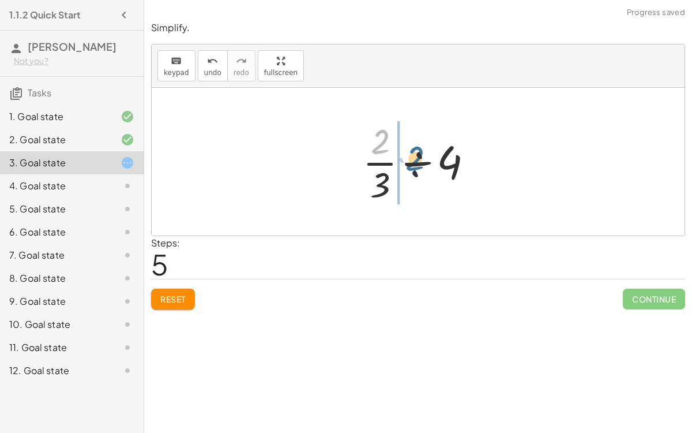
drag, startPoint x: 378, startPoint y: 136, endPoint x: 411, endPoint y: 152, distance: 37.4
click at [411, 152] on div at bounding box center [422, 161] width 131 height 89
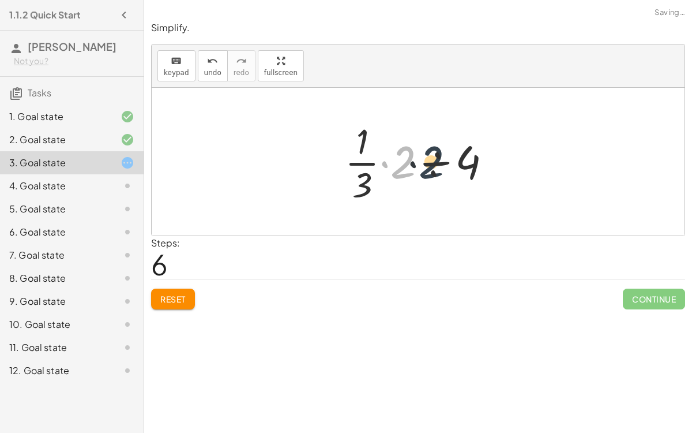
drag, startPoint x: 402, startPoint y: 166, endPoint x: 432, endPoint y: 167, distance: 30.0
click at [432, 167] on div at bounding box center [422, 161] width 167 height 89
drag, startPoint x: 471, startPoint y: 165, endPoint x: 420, endPoint y: 166, distance: 51.4
click at [420, 166] on div at bounding box center [422, 161] width 167 height 89
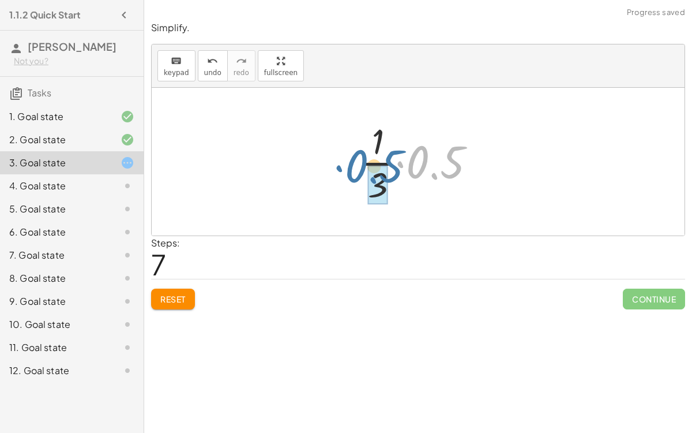
drag, startPoint x: 438, startPoint y: 172, endPoint x: 378, endPoint y: 178, distance: 60.3
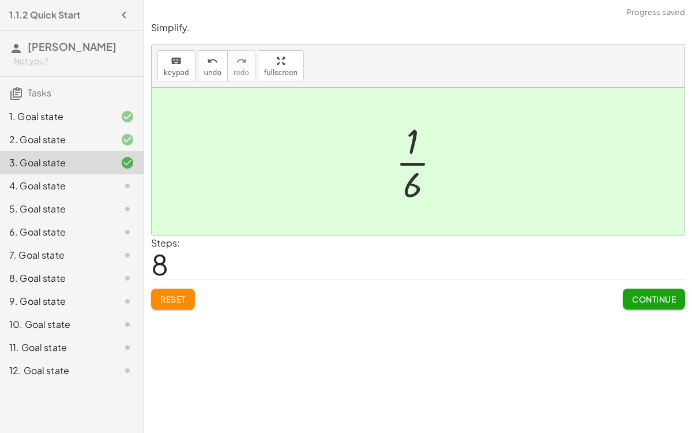
click at [640, 298] on span "Continue" at bounding box center [654, 299] width 44 height 10
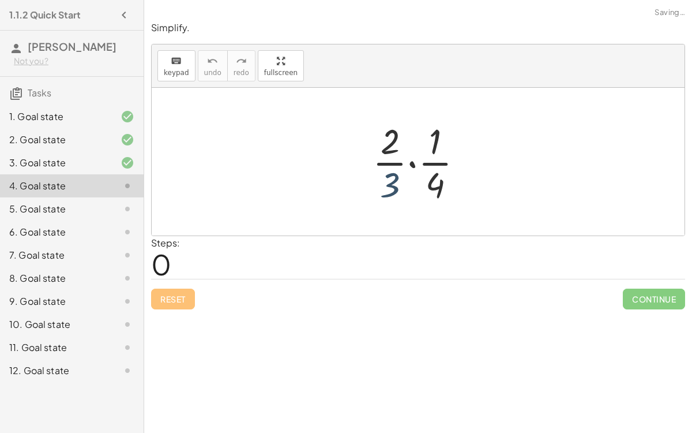
click at [381, 186] on div at bounding box center [422, 161] width 111 height 89
drag, startPoint x: 397, startPoint y: 182, endPoint x: 432, endPoint y: 182, distance: 35.2
click at [432, 182] on div at bounding box center [422, 161] width 111 height 89
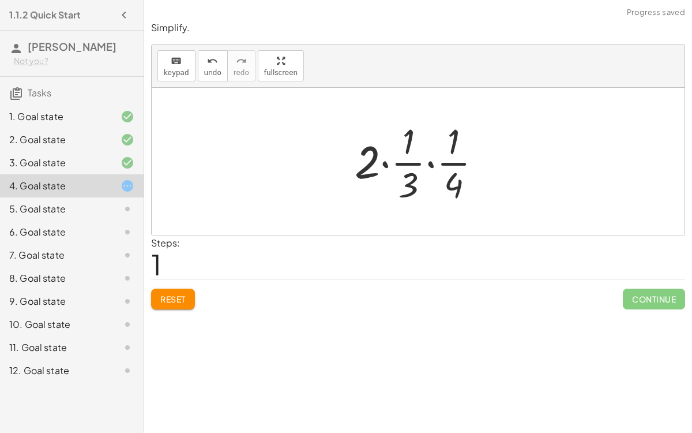
click at [184, 294] on span "Reset" at bounding box center [172, 299] width 25 height 10
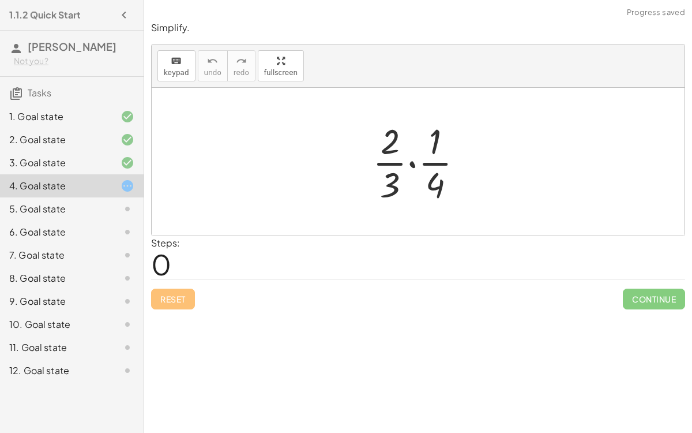
click at [409, 166] on div at bounding box center [422, 161] width 111 height 89
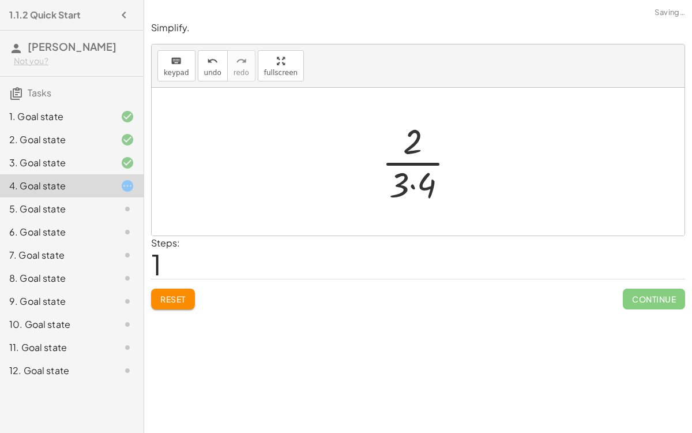
click at [412, 184] on div at bounding box center [423, 161] width 94 height 89
click at [171, 65] on icon "keyboard" at bounding box center [176, 61] width 11 height 14
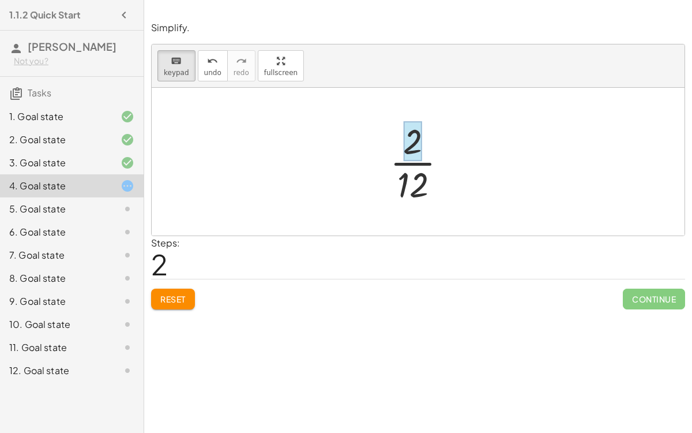
click at [422, 160] on div at bounding box center [423, 161] width 78 height 89
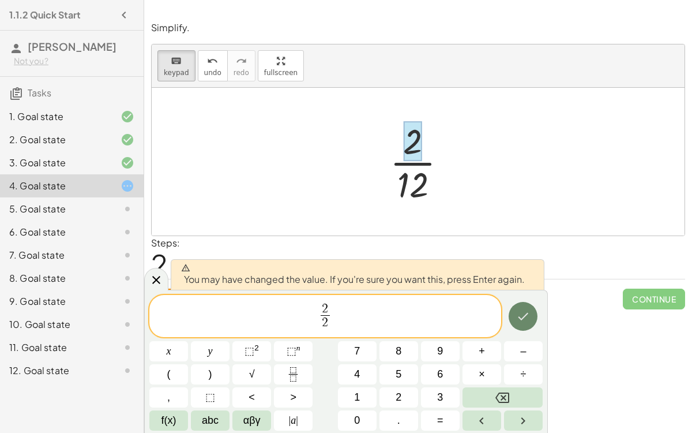
click at [529, 317] on icon "Done" at bounding box center [523, 316] width 14 height 14
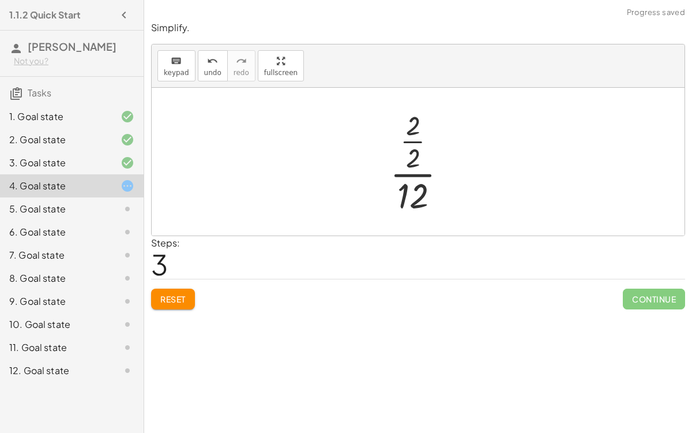
click at [414, 134] on div at bounding box center [423, 161] width 78 height 111
click at [181, 66] on div "keyboard" at bounding box center [176, 61] width 25 height 14
click at [407, 179] on div at bounding box center [413, 184] width 31 height 40
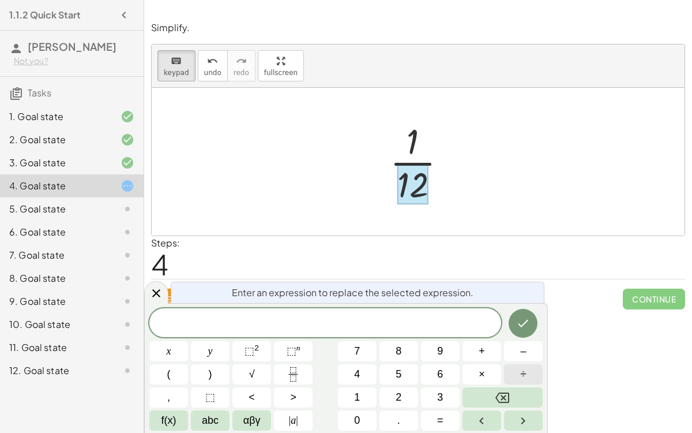
click at [515, 368] on button "÷" at bounding box center [523, 374] width 39 height 20
click at [526, 323] on icon "Done" at bounding box center [523, 323] width 14 height 14
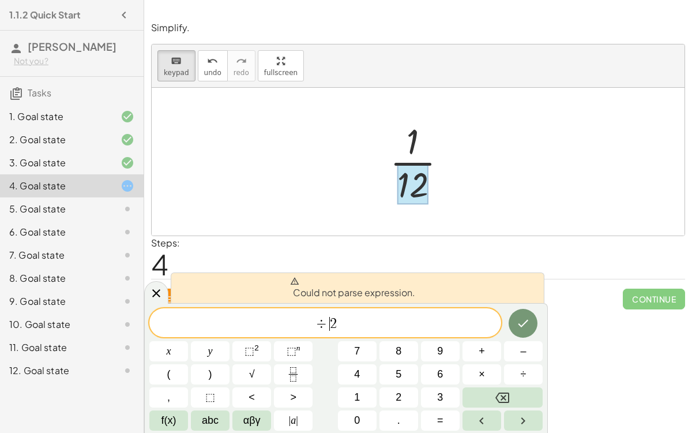
click at [331, 319] on span "2" at bounding box center [333, 324] width 7 height 14
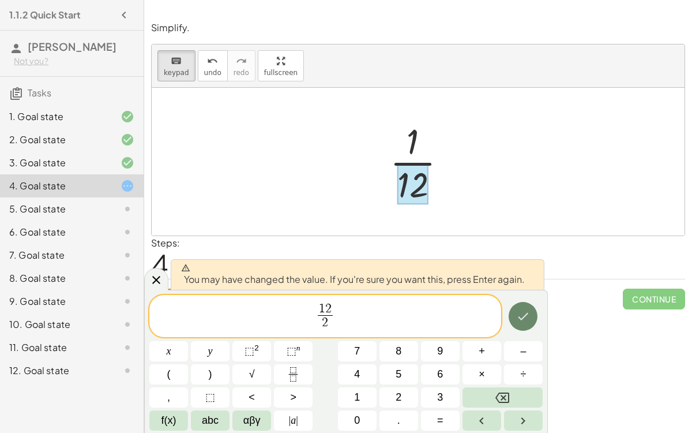
click at [514, 315] on button "Done" at bounding box center [523, 316] width 29 height 29
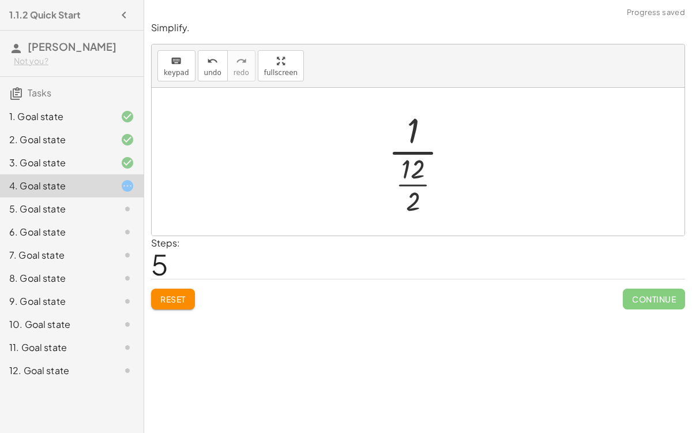
click at [413, 182] on div at bounding box center [423, 161] width 81 height 111
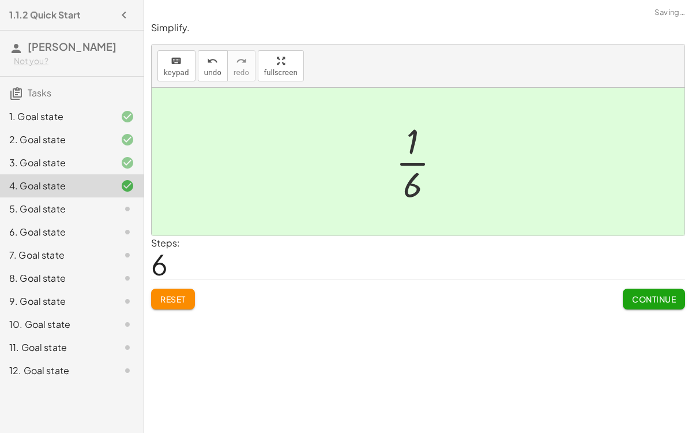
click at [631, 291] on button "Continue" at bounding box center [654, 299] width 62 height 21
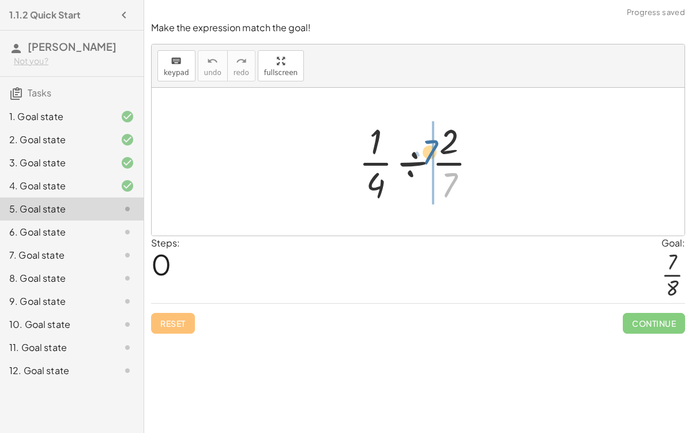
drag, startPoint x: 449, startPoint y: 179, endPoint x: 435, endPoint y: 148, distance: 34.6
click at [435, 148] on div at bounding box center [422, 161] width 139 height 89
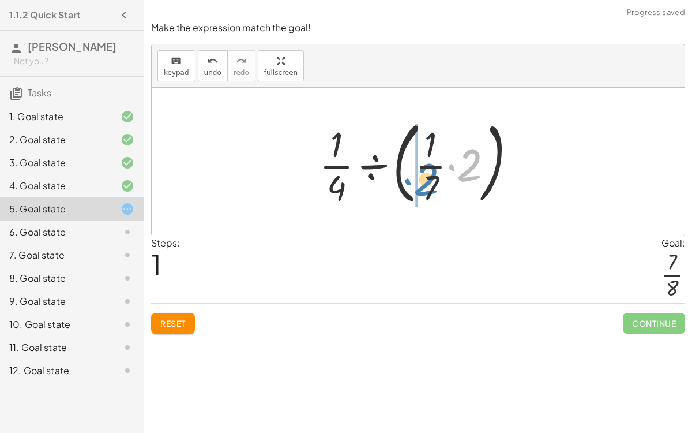
drag, startPoint x: 471, startPoint y: 155, endPoint x: 428, endPoint y: 172, distance: 46.4
click at [428, 172] on div at bounding box center [423, 162] width 218 height 96
click at [444, 166] on div at bounding box center [423, 162] width 218 height 96
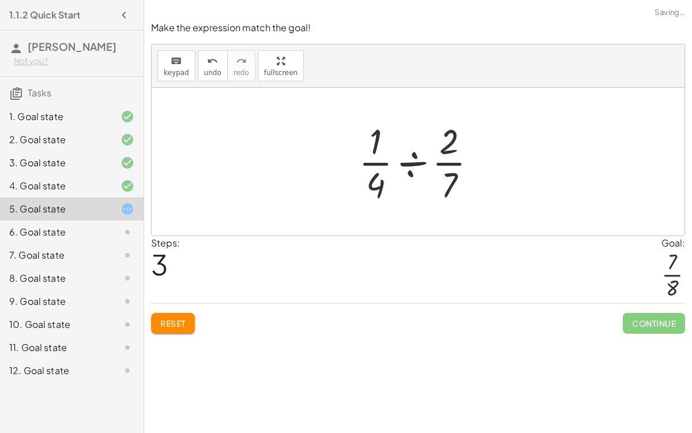
click at [179, 321] on span "Reset" at bounding box center [172, 323] width 25 height 10
click at [409, 162] on div at bounding box center [422, 161] width 139 height 89
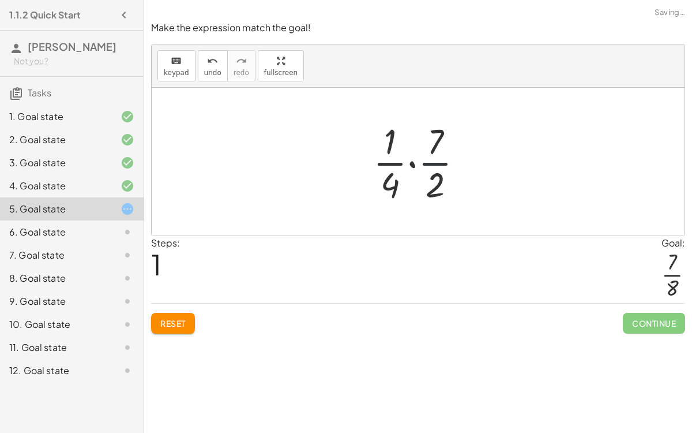
click at [426, 162] on div at bounding box center [423, 161] width 111 height 89
click at [410, 162] on div at bounding box center [423, 161] width 111 height 89
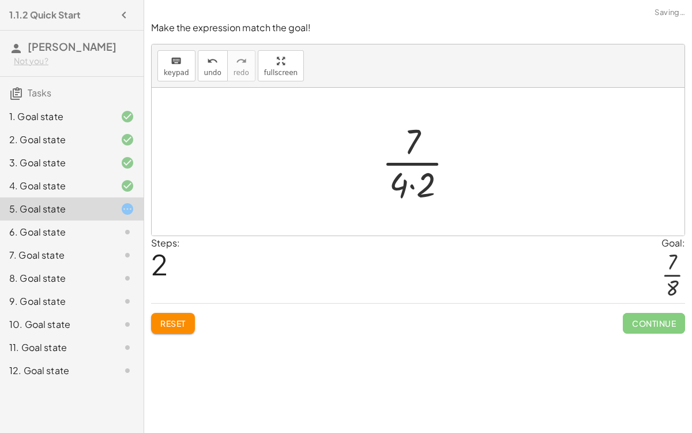
click at [409, 183] on div at bounding box center [422, 161] width 93 height 89
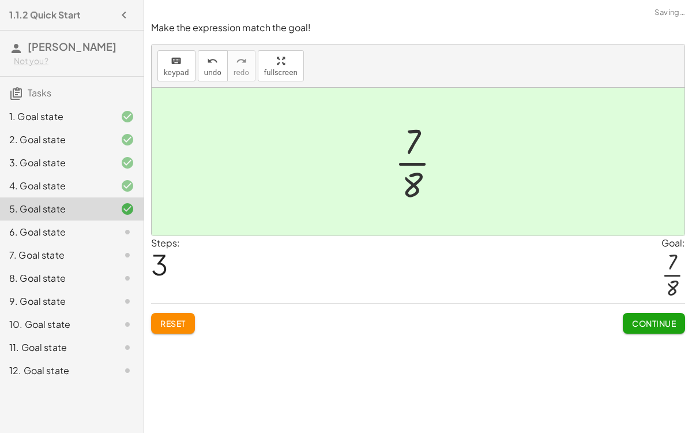
click at [646, 324] on span "Continue" at bounding box center [654, 323] width 44 height 10
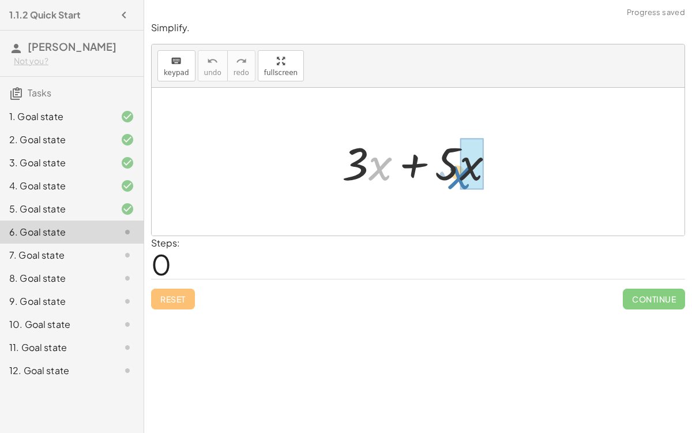
drag, startPoint x: 378, startPoint y: 172, endPoint x: 458, endPoint y: 178, distance: 79.8
click at [458, 178] on div at bounding box center [423, 161] width 174 height 59
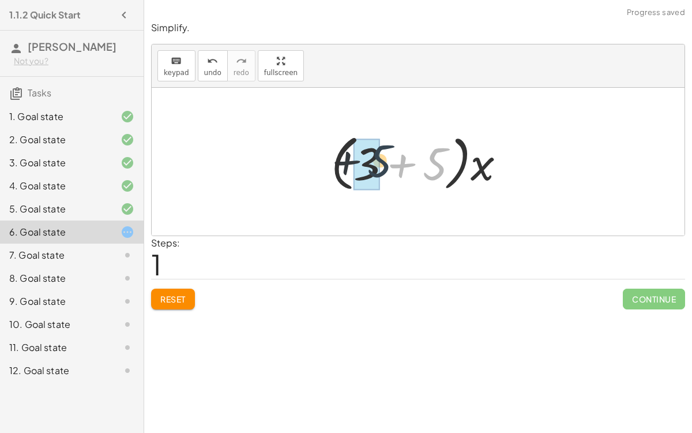
drag, startPoint x: 439, startPoint y: 158, endPoint x: 384, endPoint y: 155, distance: 55.5
click at [384, 155] on div at bounding box center [423, 162] width 196 height 66
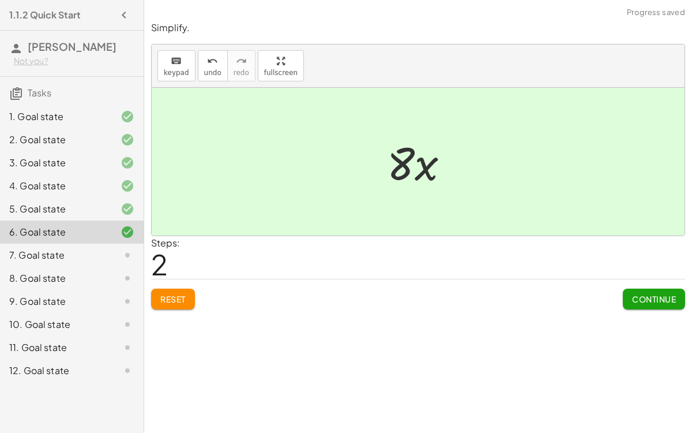
click at [677, 301] on button "Continue" at bounding box center [654, 299] width 62 height 21
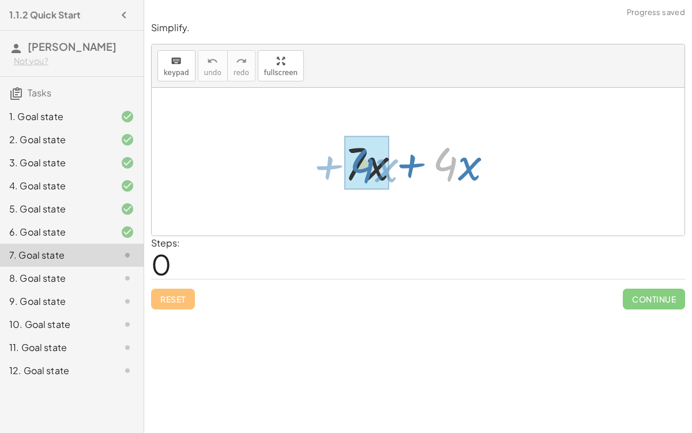
drag, startPoint x: 448, startPoint y: 162, endPoint x: 395, endPoint y: 164, distance: 53.2
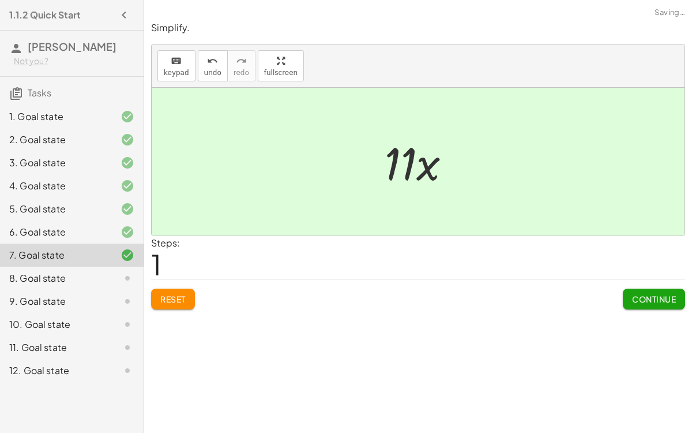
click at [643, 294] on span "Continue" at bounding box center [654, 299] width 44 height 10
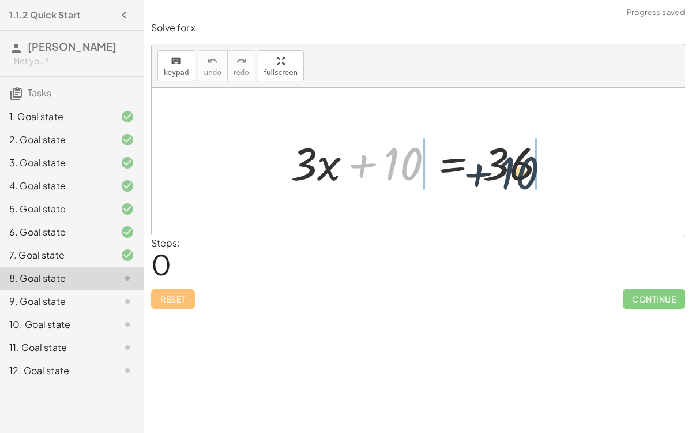
drag, startPoint x: 396, startPoint y: 162, endPoint x: 518, endPoint y: 169, distance: 122.0
click at [518, 169] on div at bounding box center [423, 161] width 276 height 59
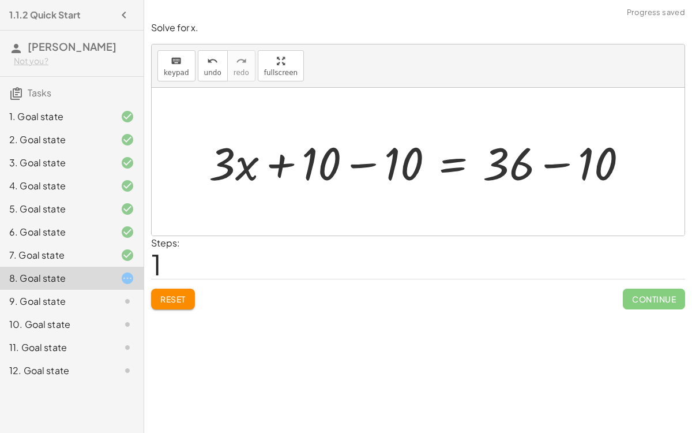
click at [351, 163] on div at bounding box center [423, 161] width 440 height 59
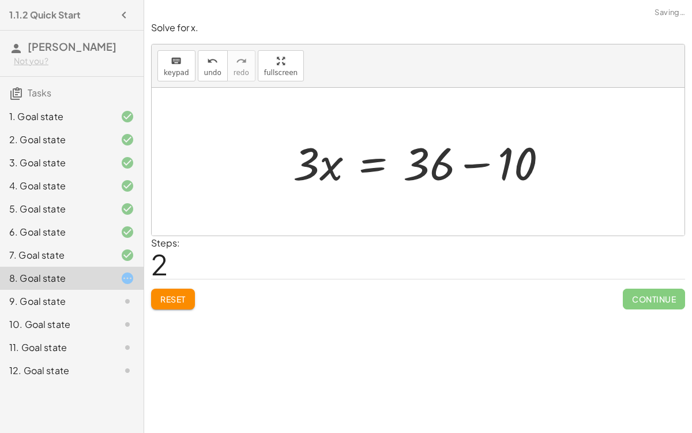
click at [554, 162] on div at bounding box center [425, 161] width 276 height 59
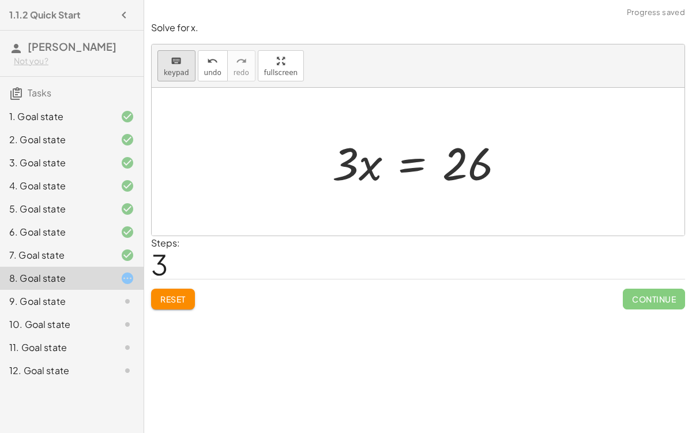
click at [183, 66] on div "keyboard" at bounding box center [176, 61] width 25 height 14
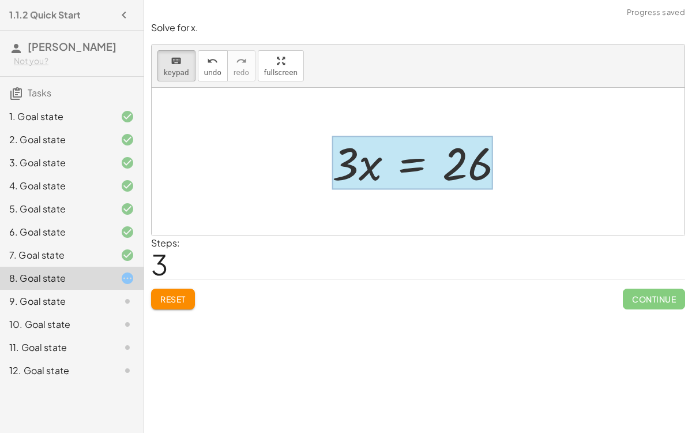
click at [427, 168] on div at bounding box center [412, 163] width 161 height 54
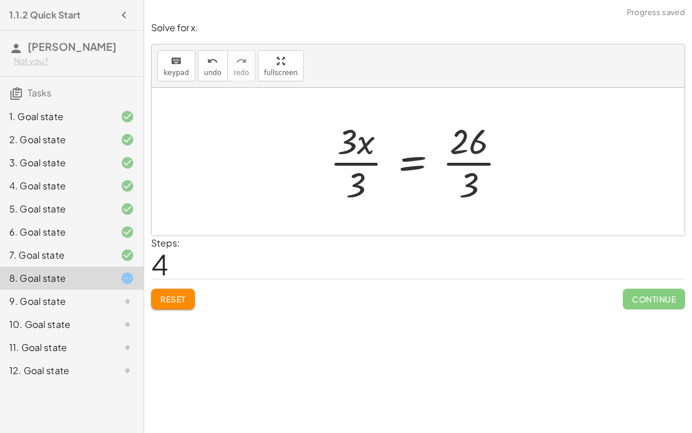
click at [483, 166] on div at bounding box center [422, 161] width 197 height 89
click at [351, 161] on div at bounding box center [422, 161] width 197 height 89
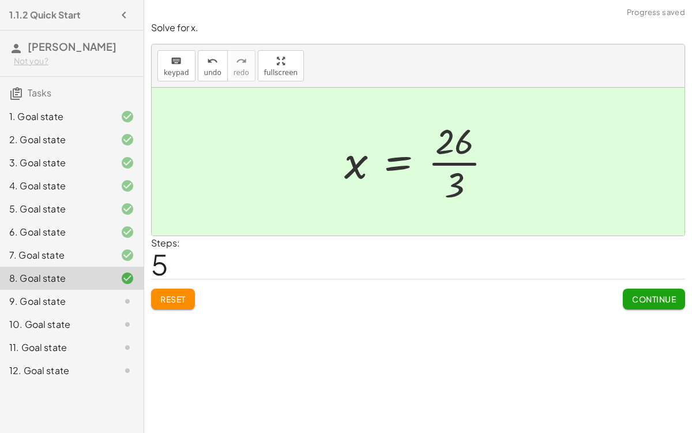
click at [671, 301] on span "Continue" at bounding box center [654, 299] width 44 height 10
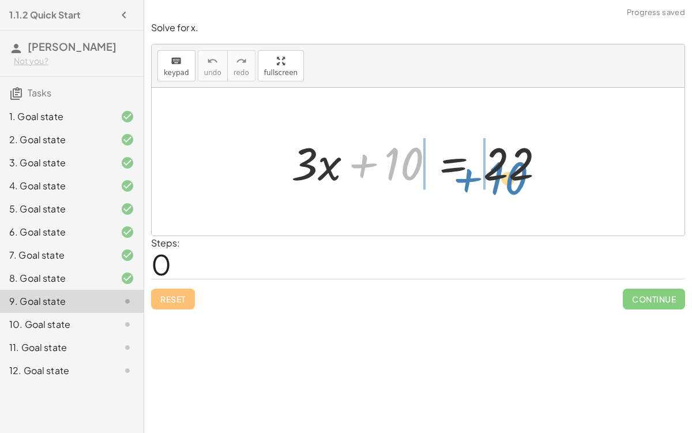
drag, startPoint x: 394, startPoint y: 164, endPoint x: 499, endPoint y: 179, distance: 106.0
click at [499, 179] on div at bounding box center [423, 161] width 275 height 59
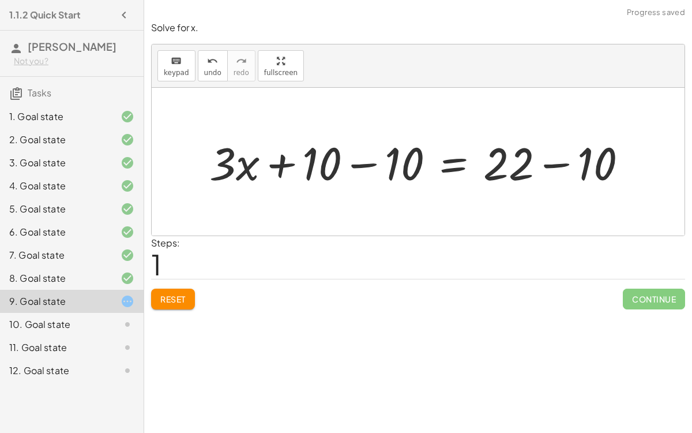
click at [550, 160] on div at bounding box center [423, 161] width 439 height 59
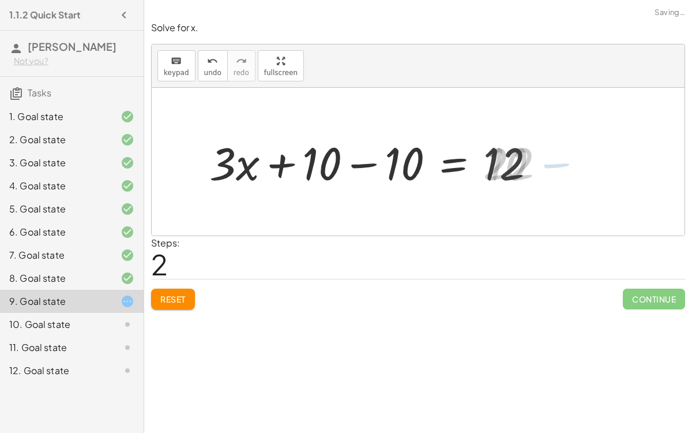
click at [362, 162] on div at bounding box center [377, 161] width 347 height 59
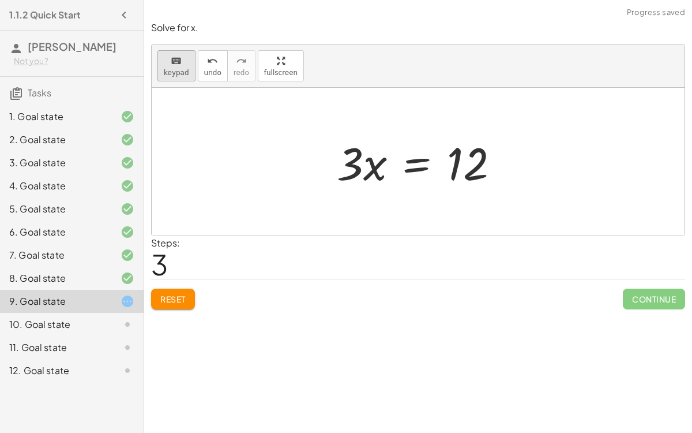
click at [171, 65] on icon "keyboard" at bounding box center [176, 61] width 11 height 14
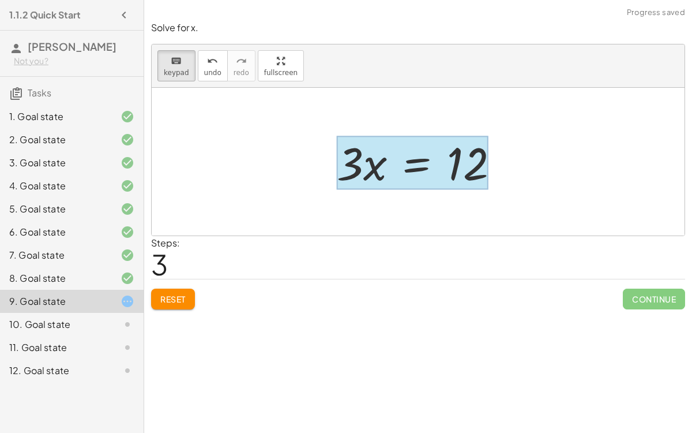
click at [417, 149] on div at bounding box center [412, 163] width 151 height 54
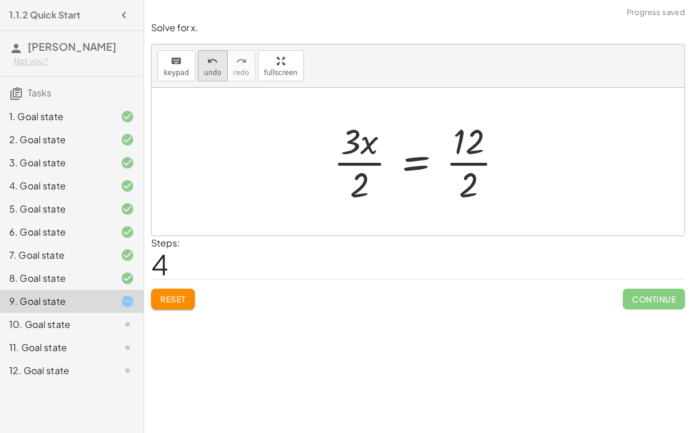
click at [205, 79] on button "undo undo" at bounding box center [213, 65] width 30 height 31
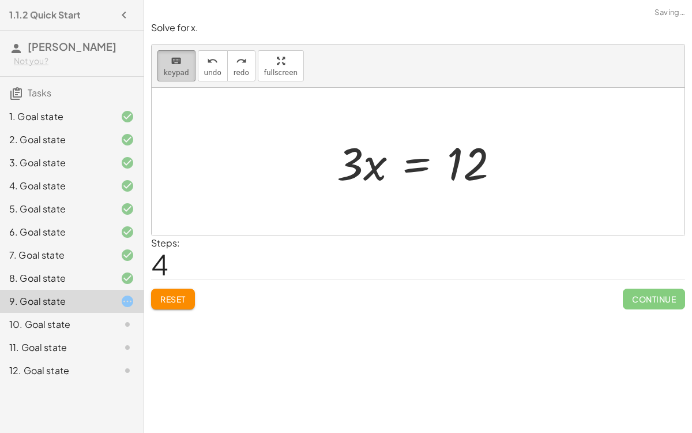
click at [180, 66] on div "keyboard" at bounding box center [176, 61] width 25 height 14
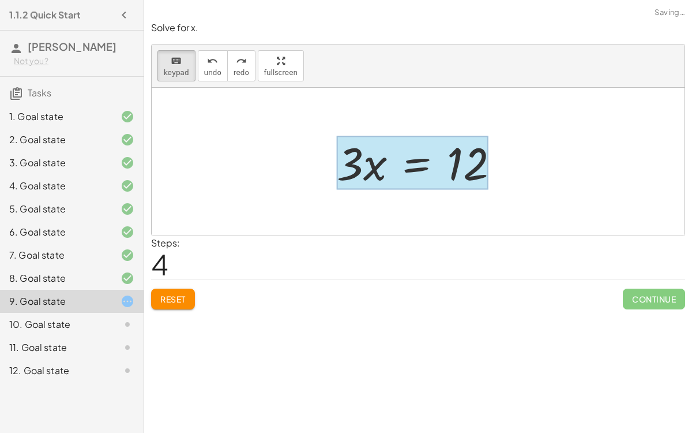
click at [413, 166] on div at bounding box center [412, 163] width 151 height 54
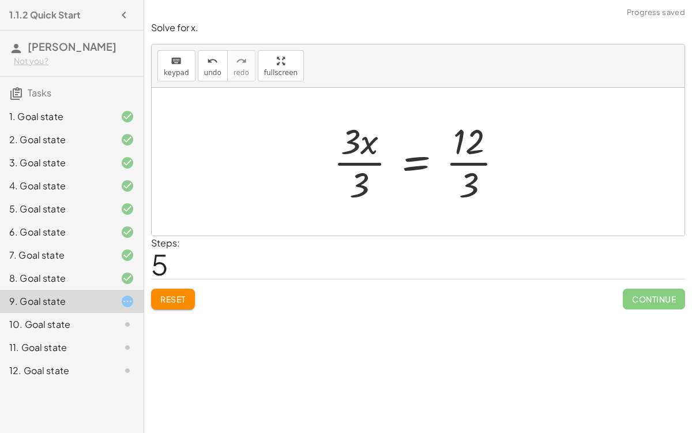
click at [480, 166] on div at bounding box center [423, 161] width 190 height 89
click at [342, 162] on div at bounding box center [413, 161] width 170 height 89
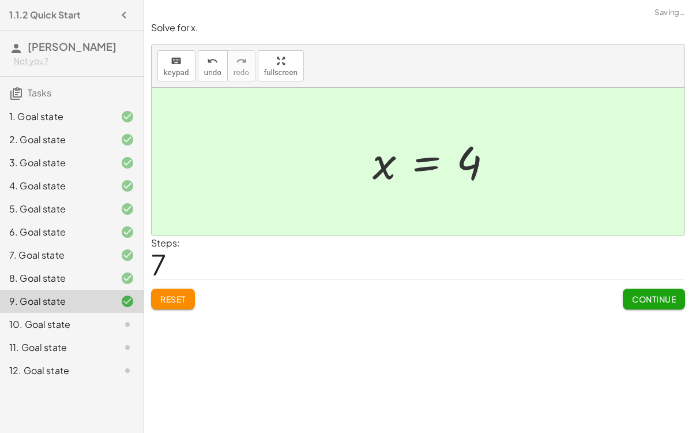
click at [631, 297] on button "Continue" at bounding box center [654, 299] width 62 height 21
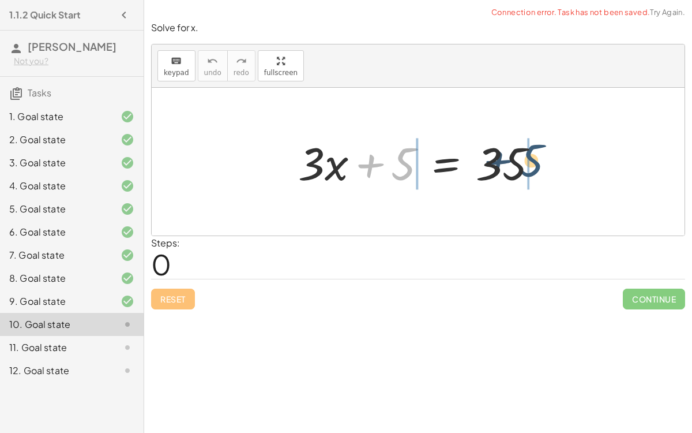
drag, startPoint x: 403, startPoint y: 158, endPoint x: 529, endPoint y: 155, distance: 125.8
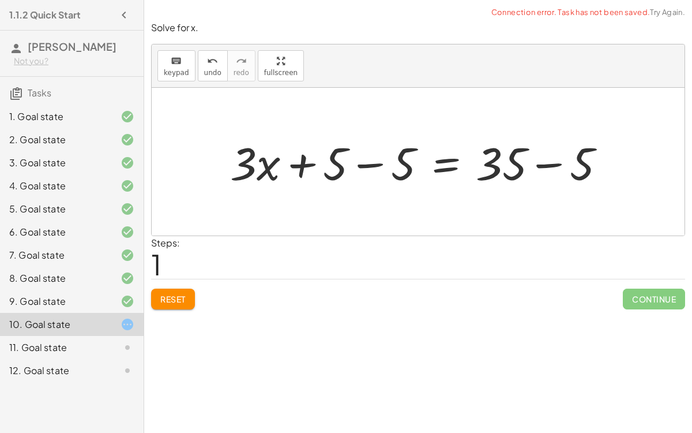
click at [544, 161] on div at bounding box center [422, 161] width 396 height 59
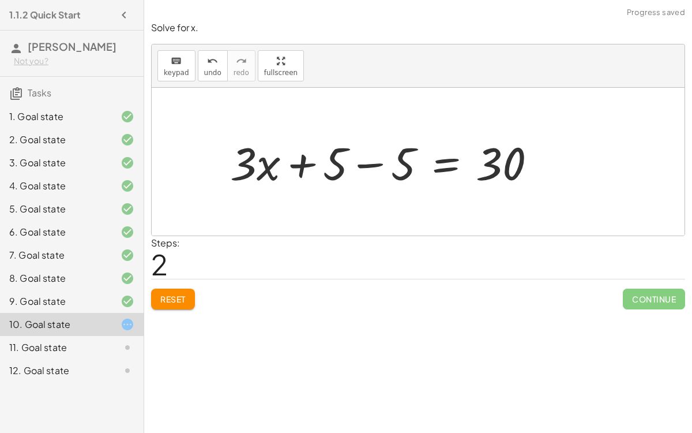
click at [372, 162] on div at bounding box center [387, 161] width 327 height 59
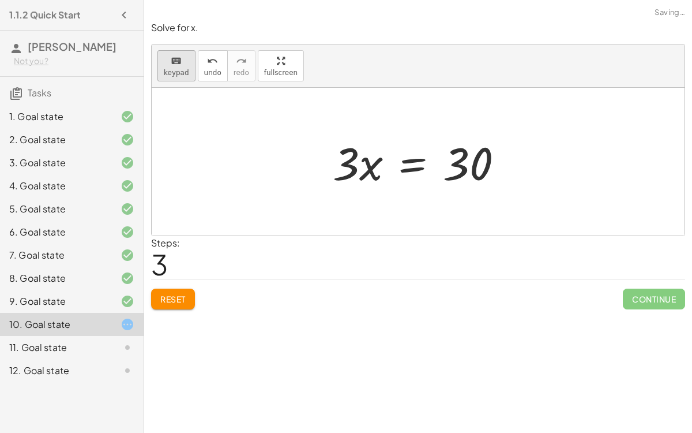
click at [177, 66] on icon "keyboard" at bounding box center [176, 61] width 11 height 14
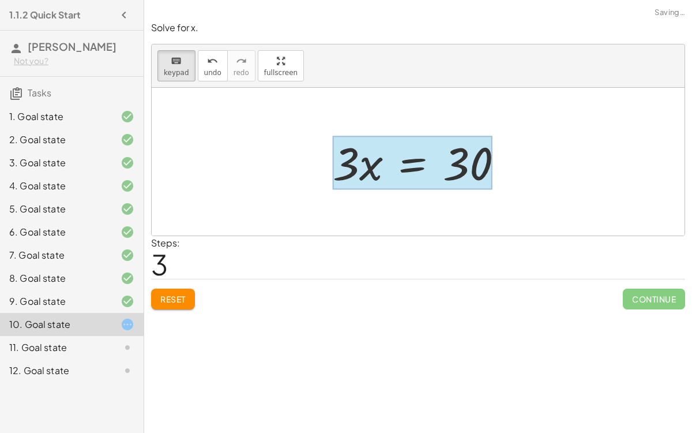
click at [427, 164] on div at bounding box center [412, 163] width 159 height 54
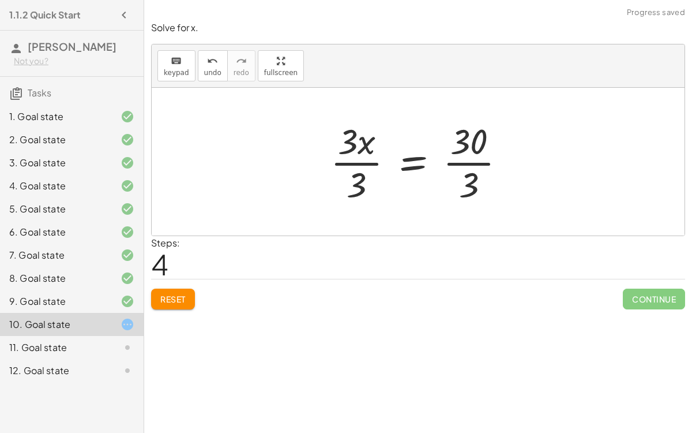
click at [370, 159] on div at bounding box center [423, 161] width 196 height 89
click at [462, 169] on div at bounding box center [437, 161] width 167 height 89
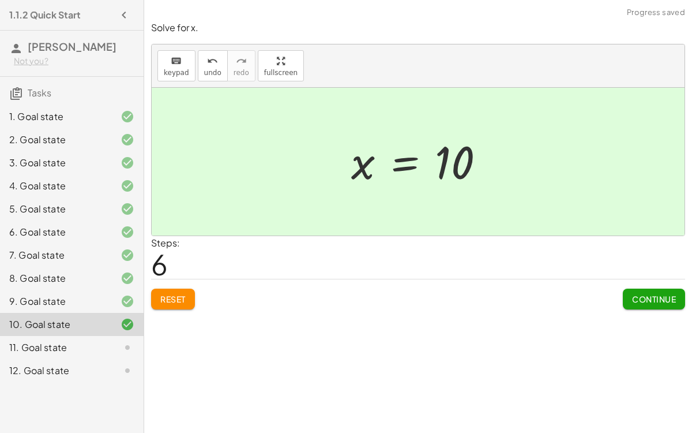
click at [660, 294] on span "Continue" at bounding box center [654, 299] width 44 height 10
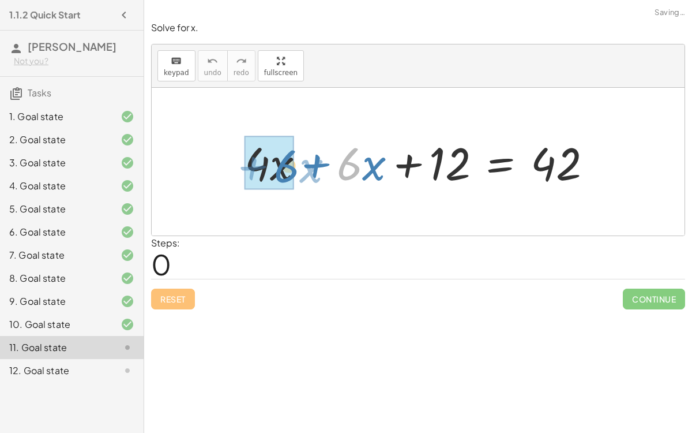
drag, startPoint x: 361, startPoint y: 163, endPoint x: 291, endPoint y: 166, distance: 69.9
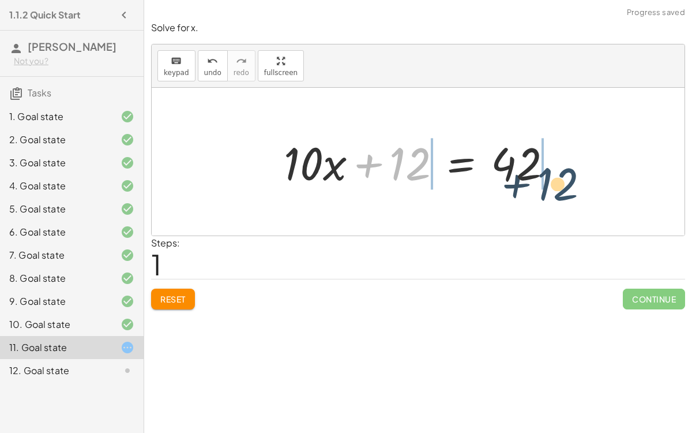
drag, startPoint x: 402, startPoint y: 164, endPoint x: 548, endPoint y: 182, distance: 147.0
click at [548, 182] on div at bounding box center [423, 161] width 290 height 59
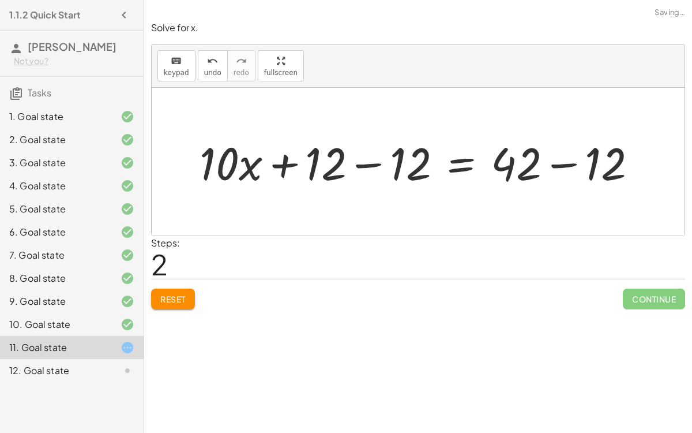
click at [559, 166] on div at bounding box center [423, 161] width 458 height 59
click at [362, 160] on div at bounding box center [380, 161] width 373 height 59
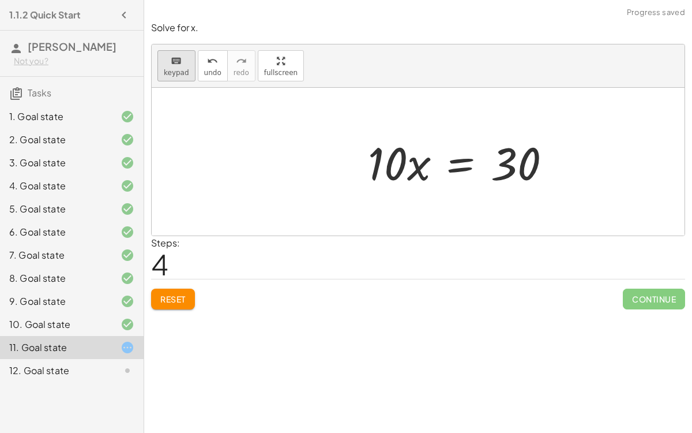
click at [174, 57] on icon "keyboard" at bounding box center [176, 61] width 11 height 14
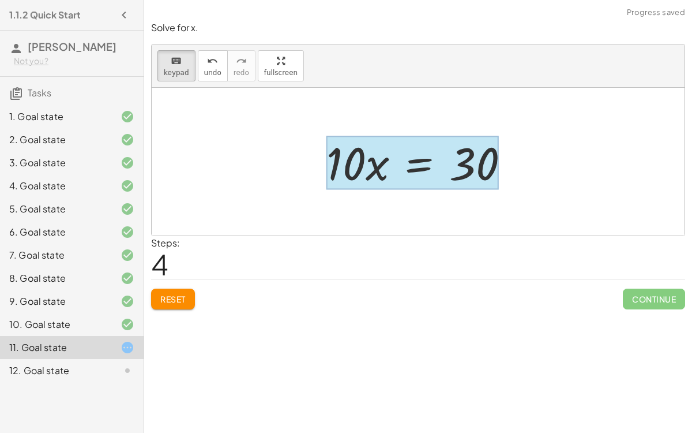
click at [440, 164] on div at bounding box center [413, 163] width 172 height 54
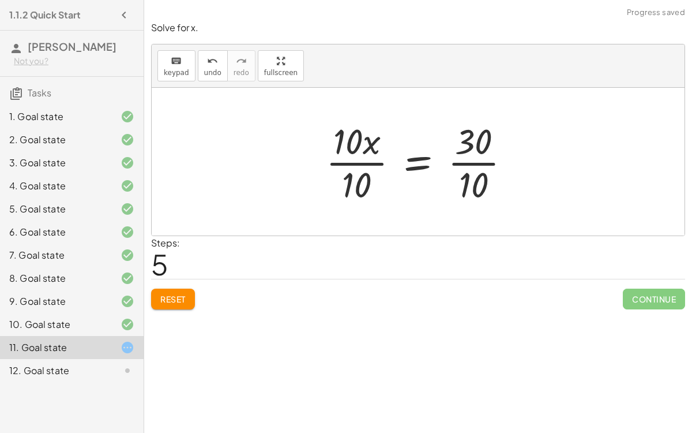
click at [376, 161] on div at bounding box center [423, 161] width 206 height 89
click at [444, 170] on div at bounding box center [441, 161] width 167 height 89
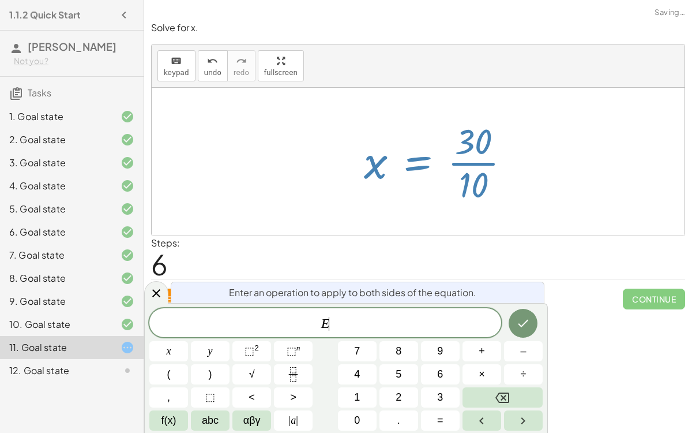
click at [461, 160] on div at bounding box center [441, 161] width 167 height 89
click at [156, 288] on icon at bounding box center [156, 293] width 14 height 14
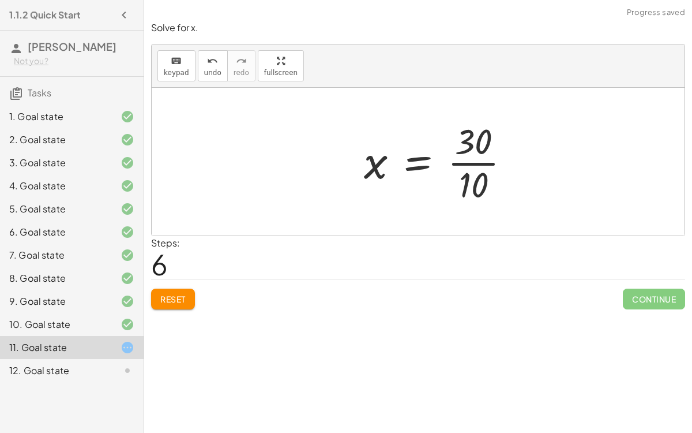
click at [466, 158] on div at bounding box center [441, 161] width 167 height 89
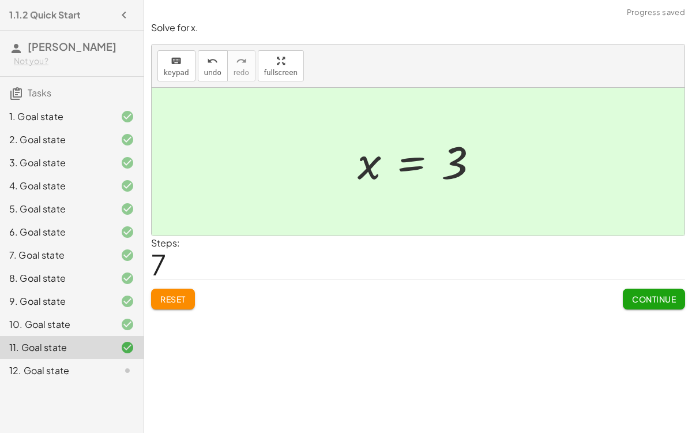
click at [615, 286] on div "Reset Continue" at bounding box center [418, 294] width 534 height 31
click at [637, 294] on span "Continue" at bounding box center [654, 299] width 44 height 10
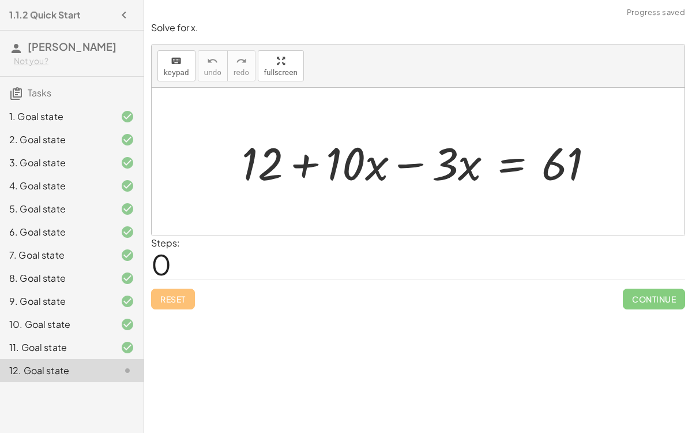
click at [420, 160] on div at bounding box center [423, 161] width 374 height 59
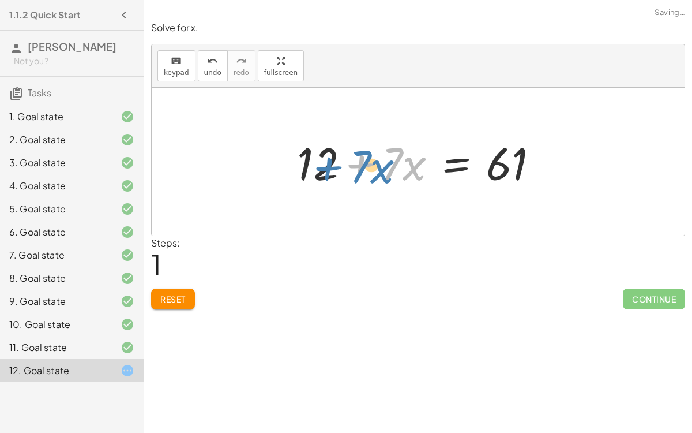
drag, startPoint x: 345, startPoint y: 163, endPoint x: 310, endPoint y: 165, distance: 34.7
click at [310, 165] on div at bounding box center [422, 161] width 263 height 59
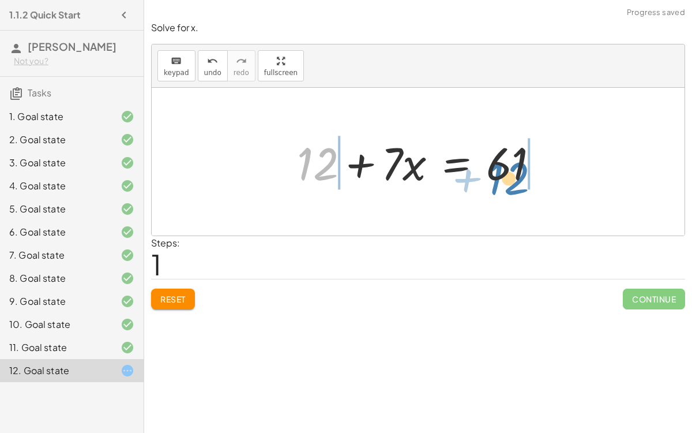
drag, startPoint x: 304, startPoint y: 160, endPoint x: 500, endPoint y: 171, distance: 195.9
click at [500, 171] on div at bounding box center [422, 161] width 263 height 59
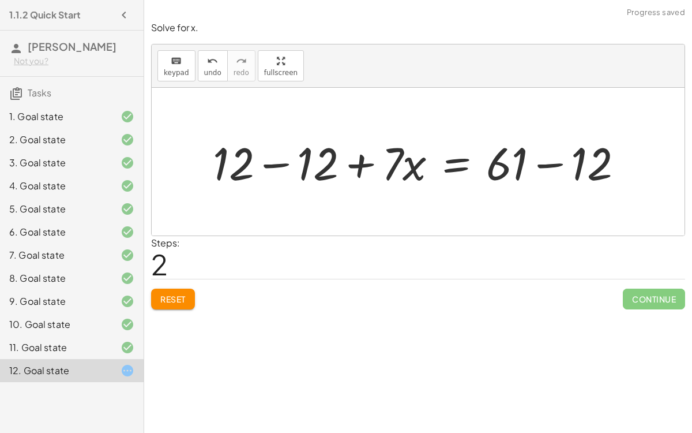
click at [547, 162] on div at bounding box center [423, 161] width 432 height 59
click at [284, 162] on div at bounding box center [384, 161] width 354 height 59
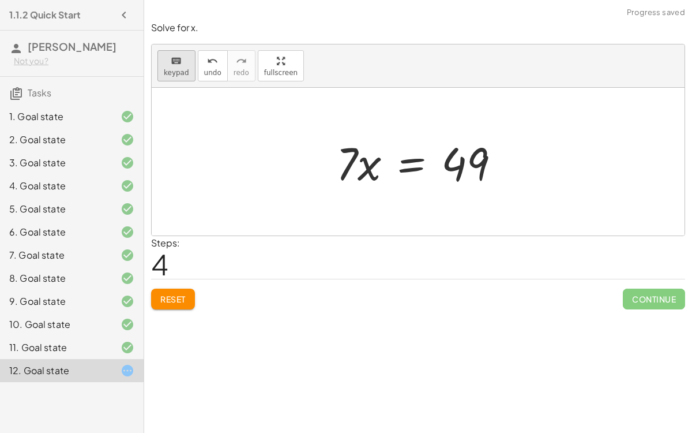
click at [170, 66] on button "keyboard keypad" at bounding box center [177, 65] width 38 height 31
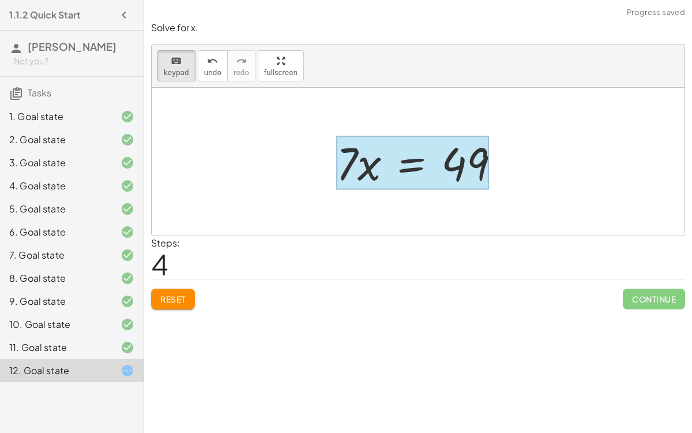
click at [406, 160] on div at bounding box center [412, 163] width 153 height 54
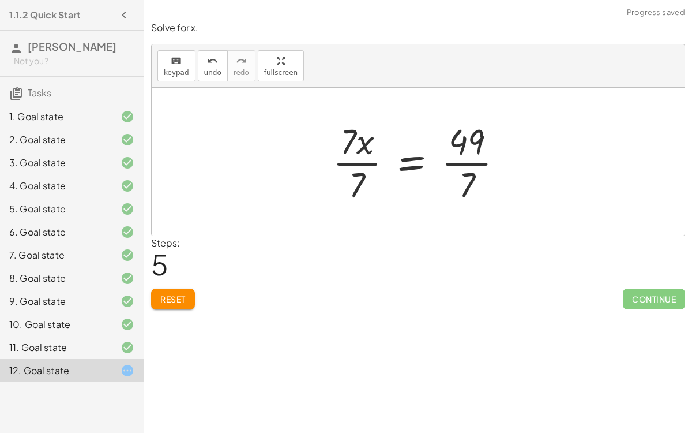
click at [455, 163] on div at bounding box center [423, 161] width 192 height 89
click at [365, 159] on div at bounding box center [408, 161] width 162 height 89
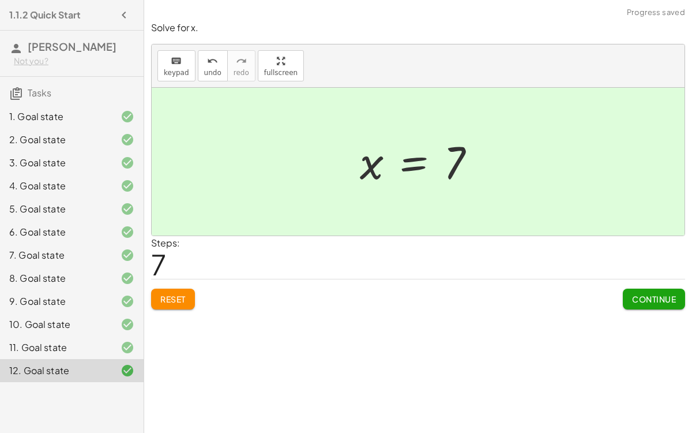
click at [658, 297] on span "Continue" at bounding box center [654, 299] width 44 height 10
